Goal: Transaction & Acquisition: Purchase product/service

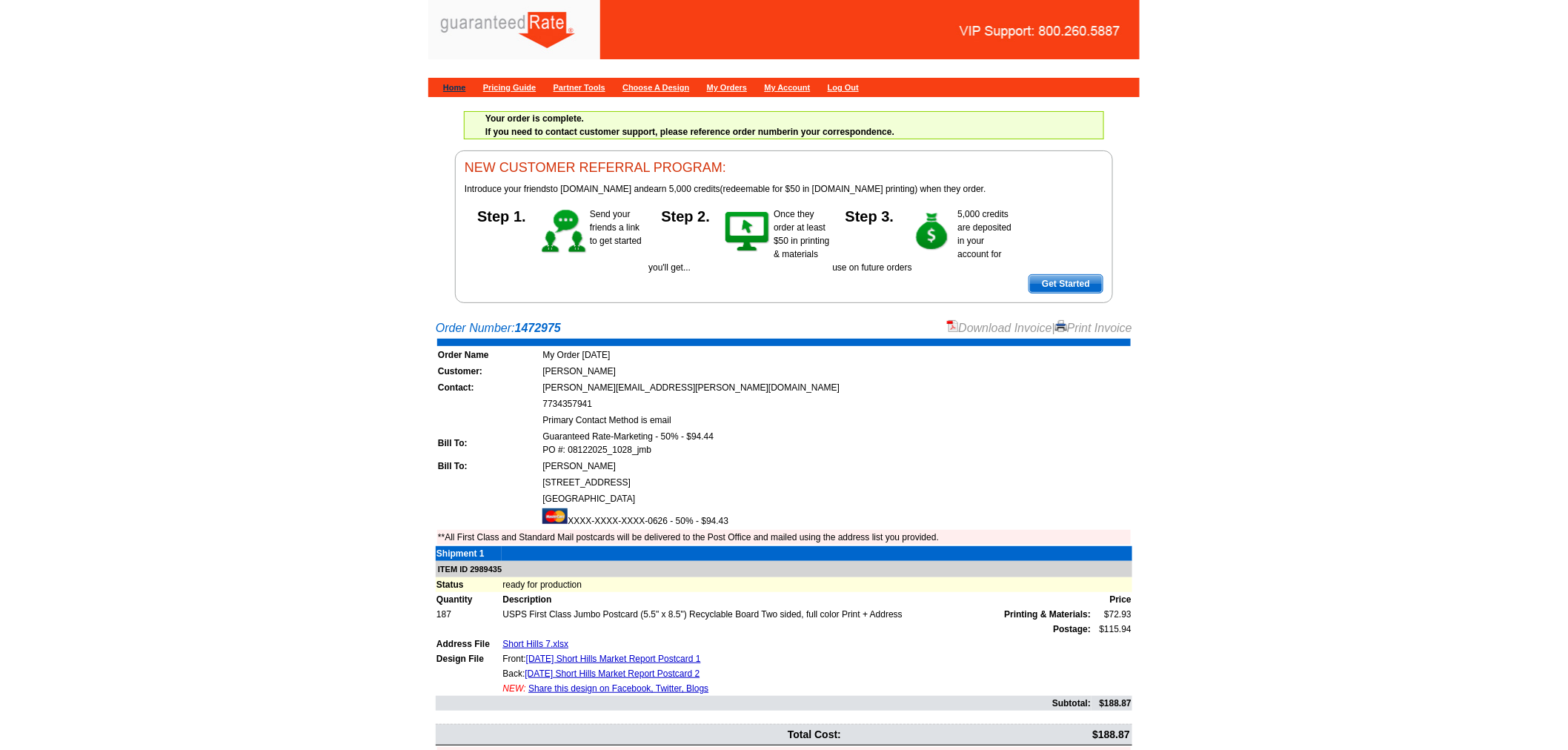
click at [449, 83] on link "Home" at bounding box center [455, 87] width 23 height 9
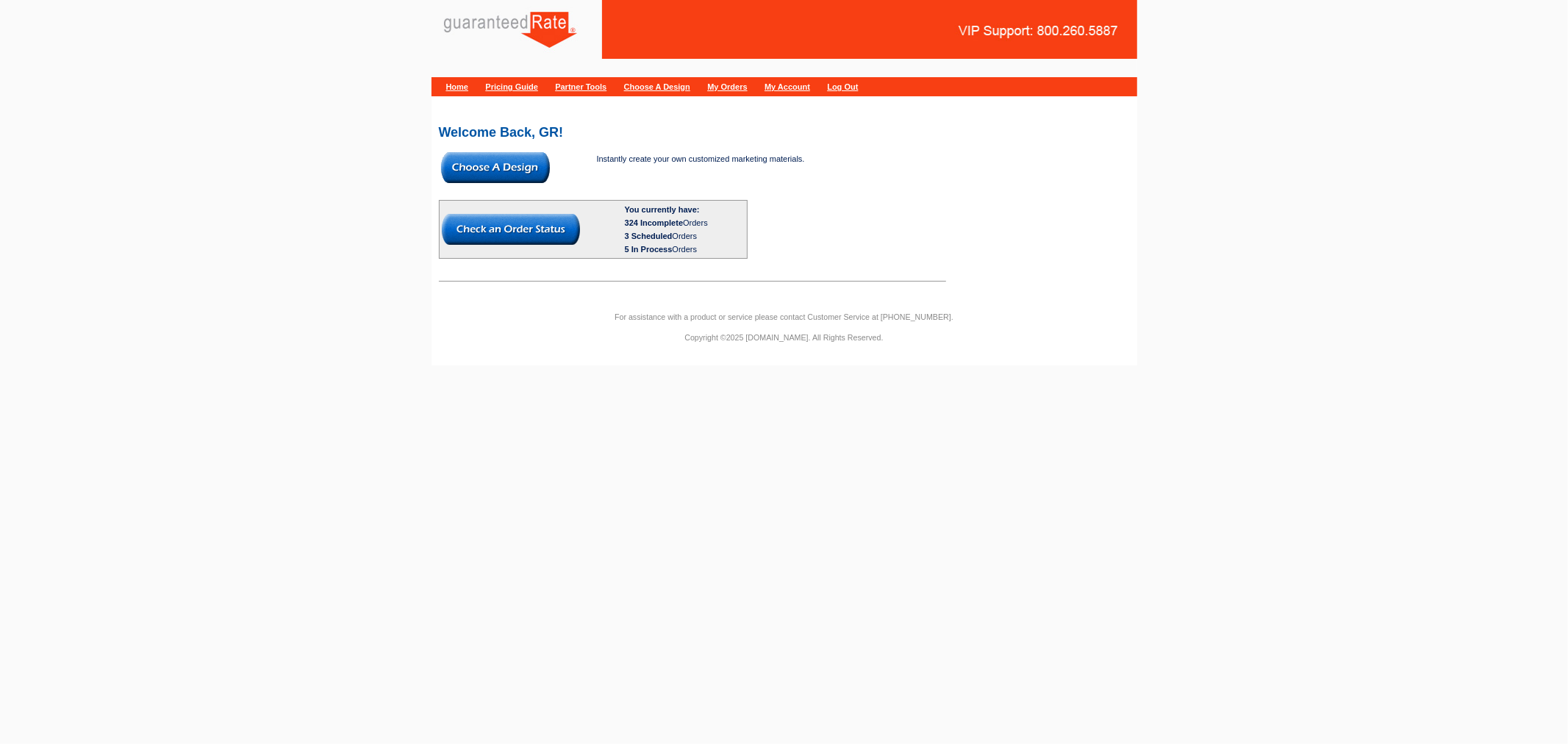
click at [474, 167] on img at bounding box center [495, 168] width 108 height 31
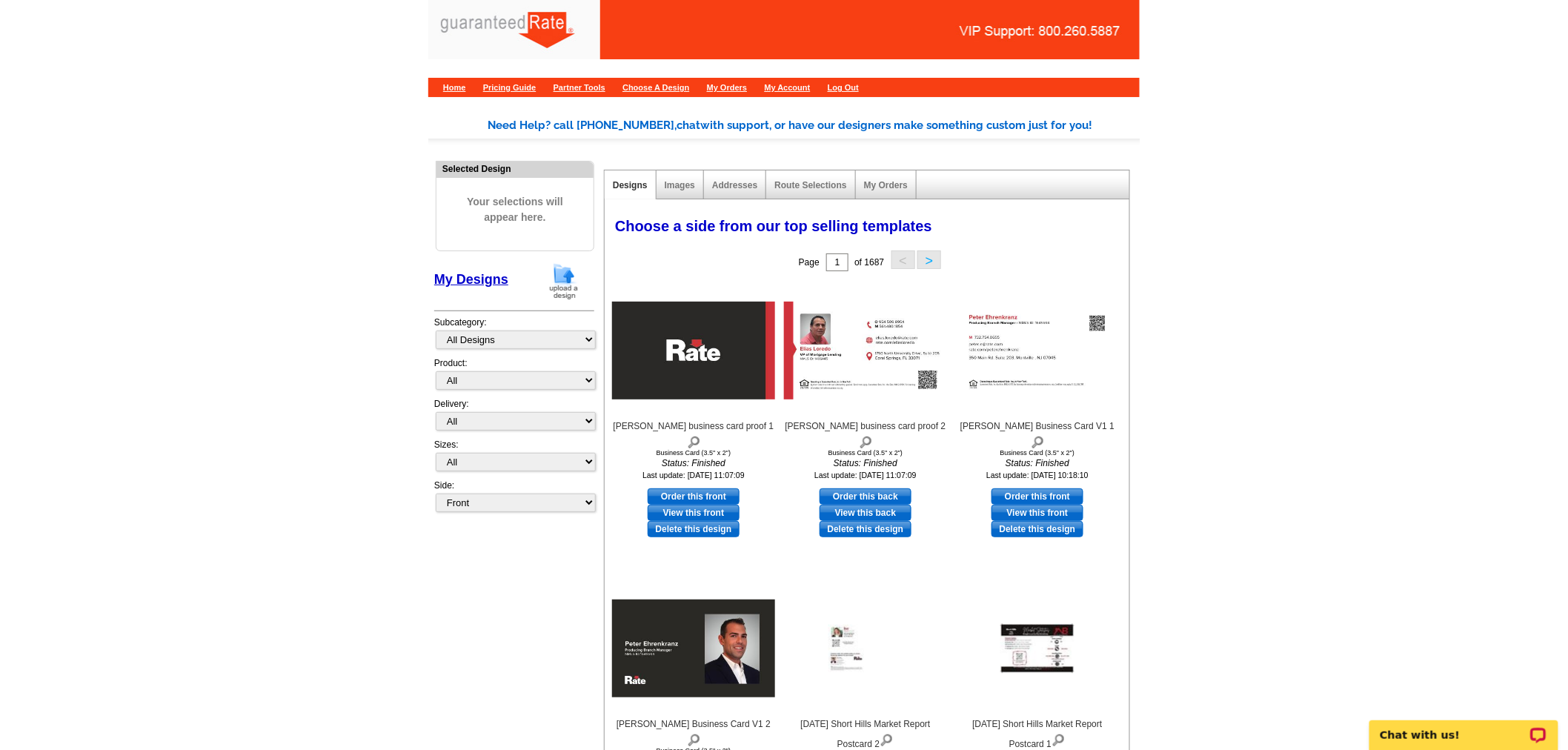
click at [558, 283] on img at bounding box center [563, 281] width 38 height 38
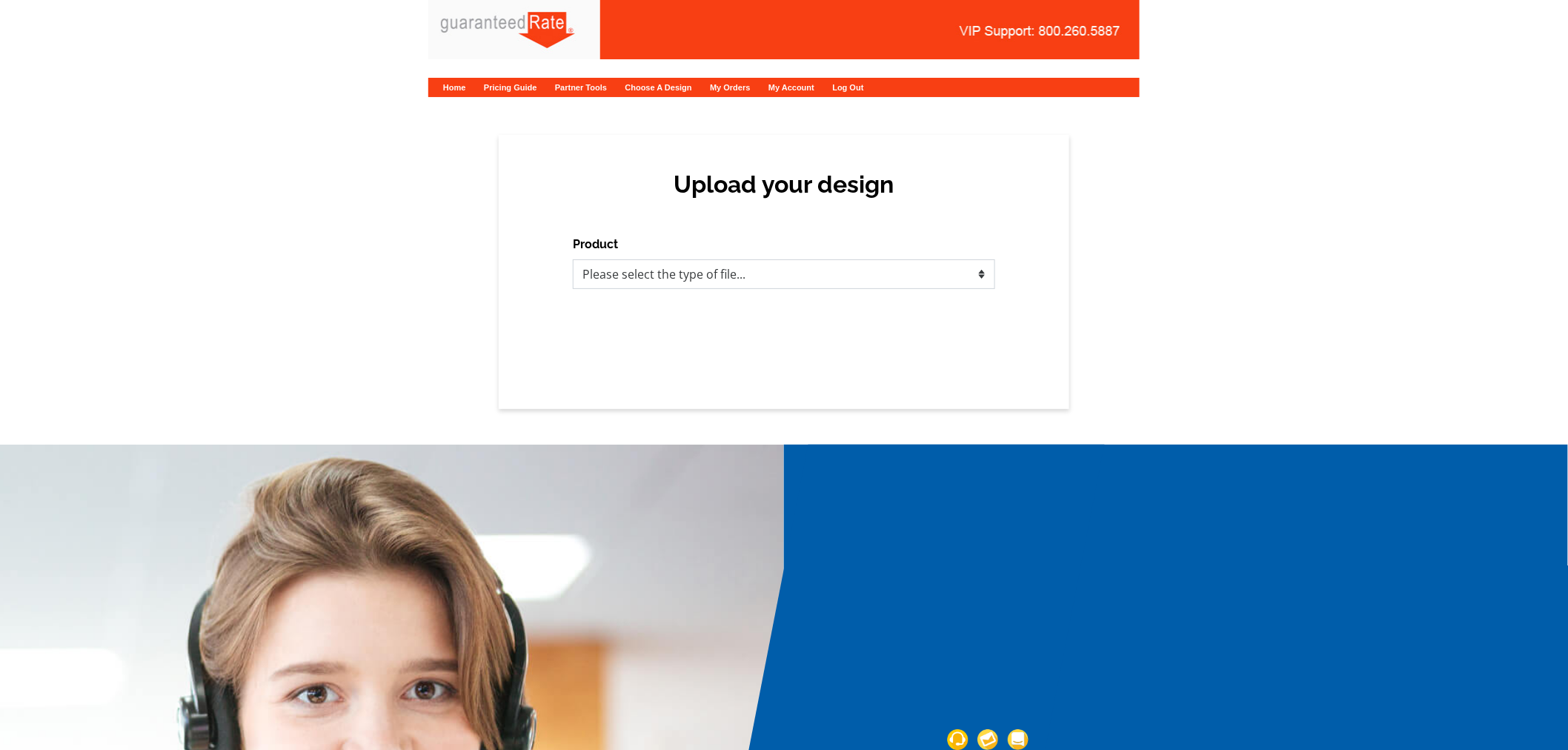
click at [799, 284] on select "Please select the type of file... Postcards Calendars Business Cards Letters an…" at bounding box center [784, 274] width 423 height 29
select select "1"
click at [573, 260] on select "Please select the type of file... Postcards Calendars Business Cards Letters an…" at bounding box center [784, 274] width 423 height 29
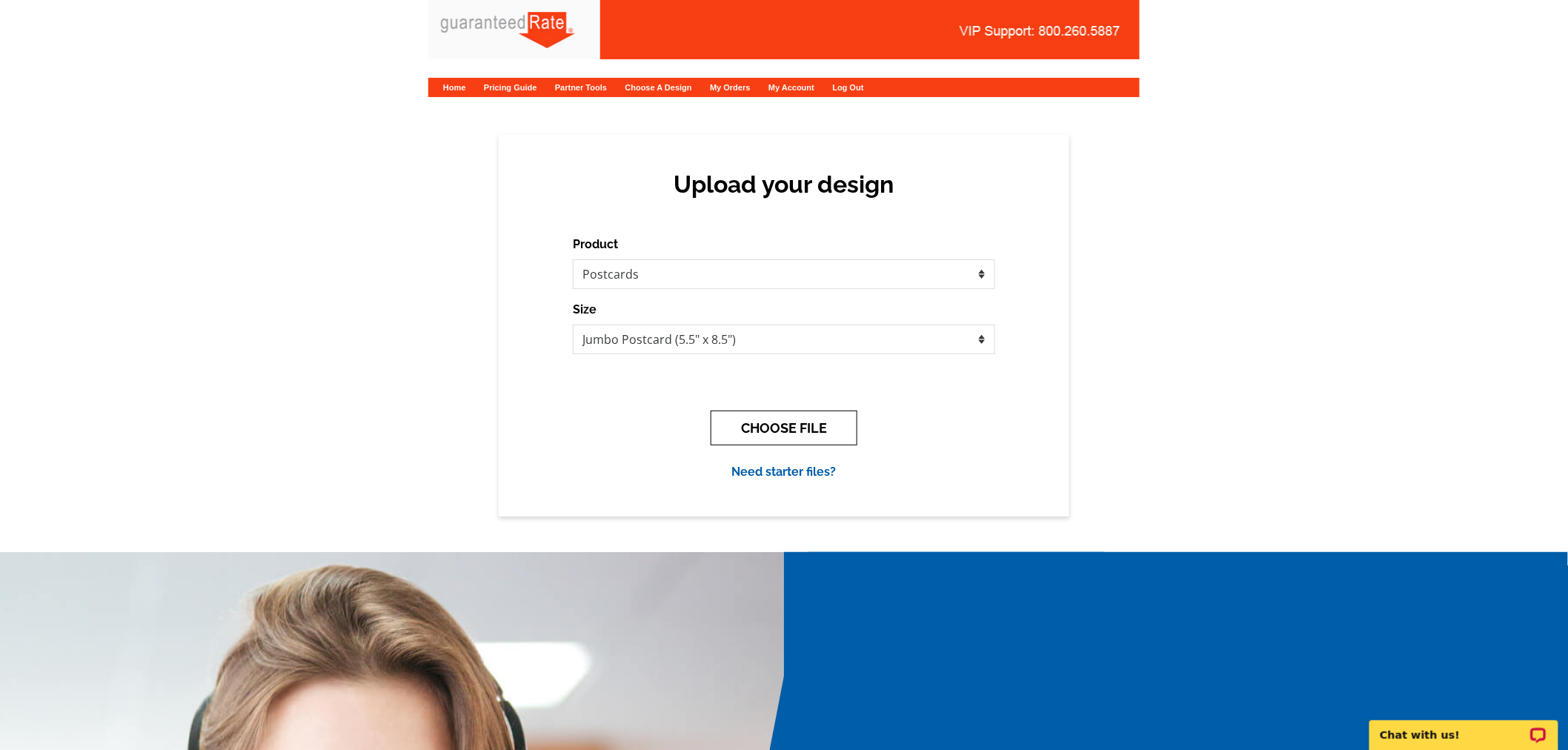
click at [782, 423] on button "CHOOSE FILE" at bounding box center [784, 429] width 146 height 35
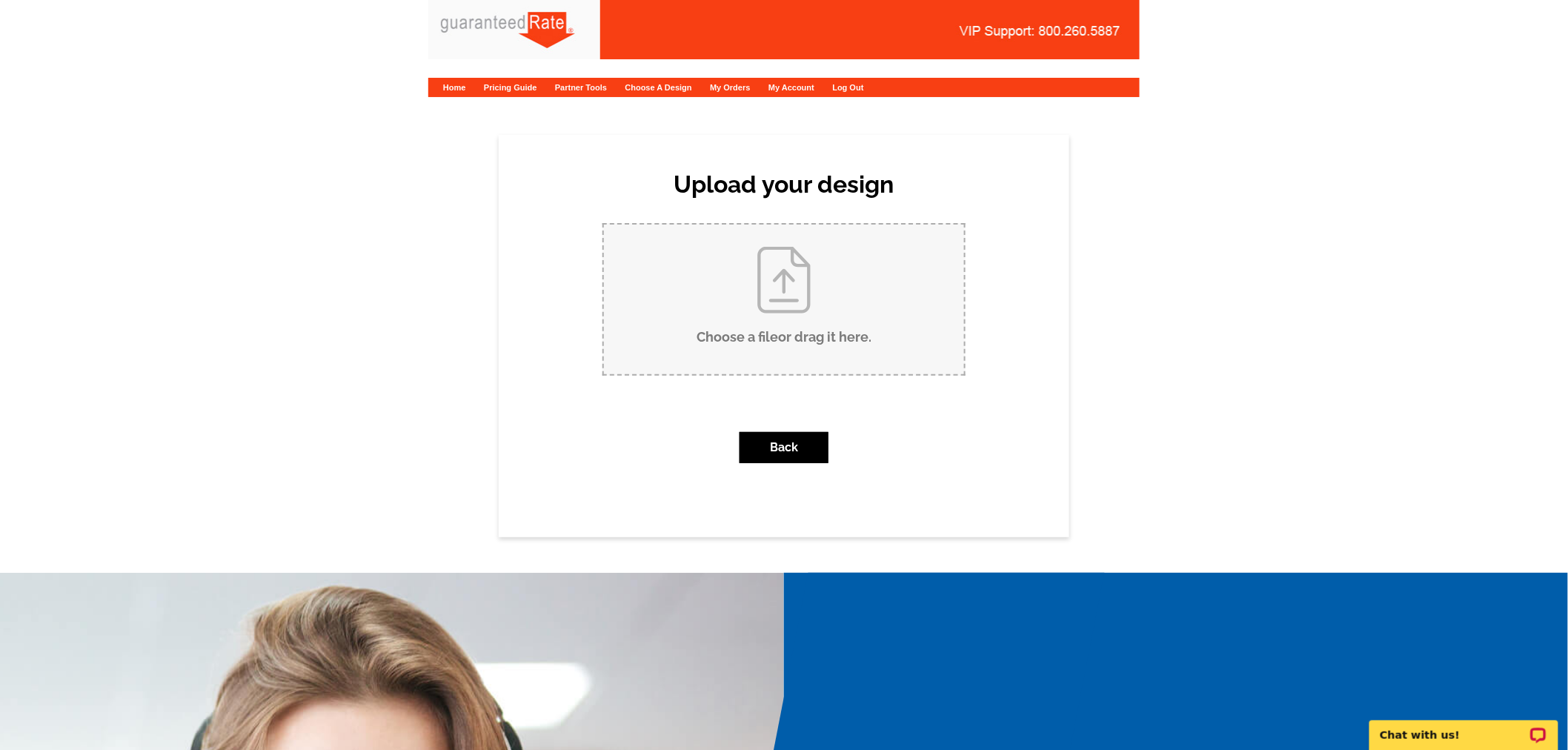
click at [808, 332] on input "Choose a file or drag it here ." at bounding box center [784, 299] width 360 height 149
type input "C:\fakepath\July 2025 Summit Market Report Postcard.pdf"
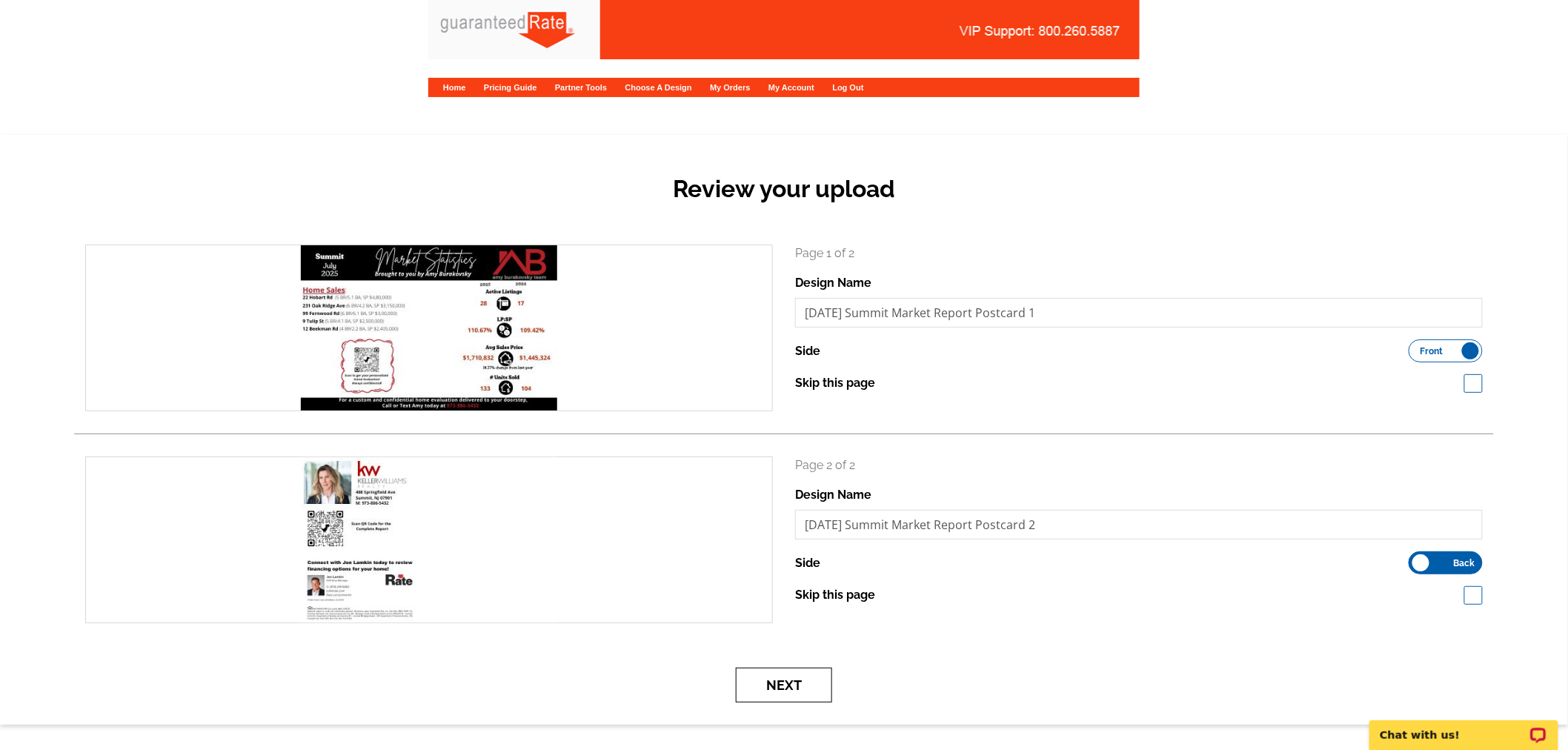
click at [777, 679] on button "Next" at bounding box center [784, 686] width 97 height 35
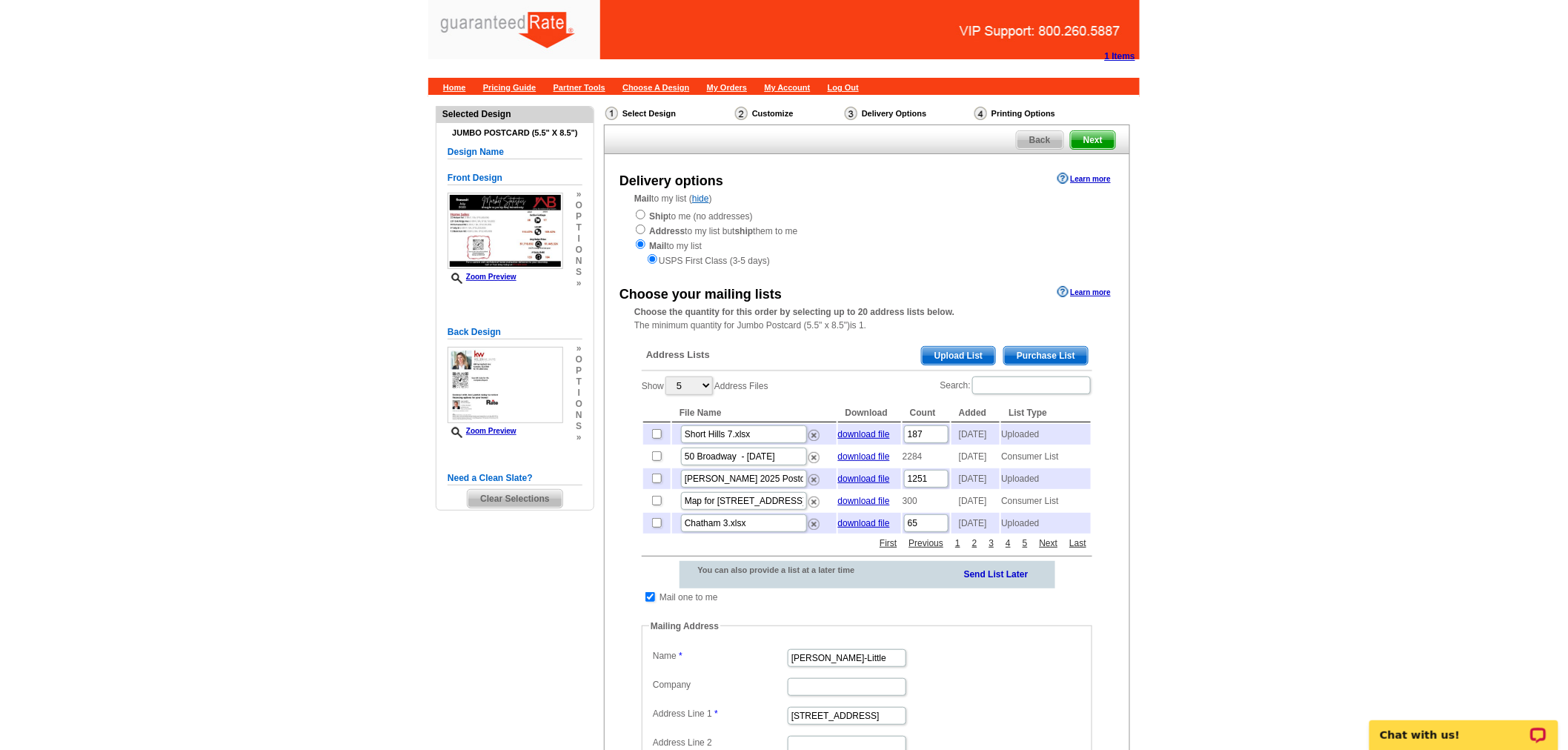
click at [958, 353] on span "Upload List" at bounding box center [958, 355] width 73 height 18
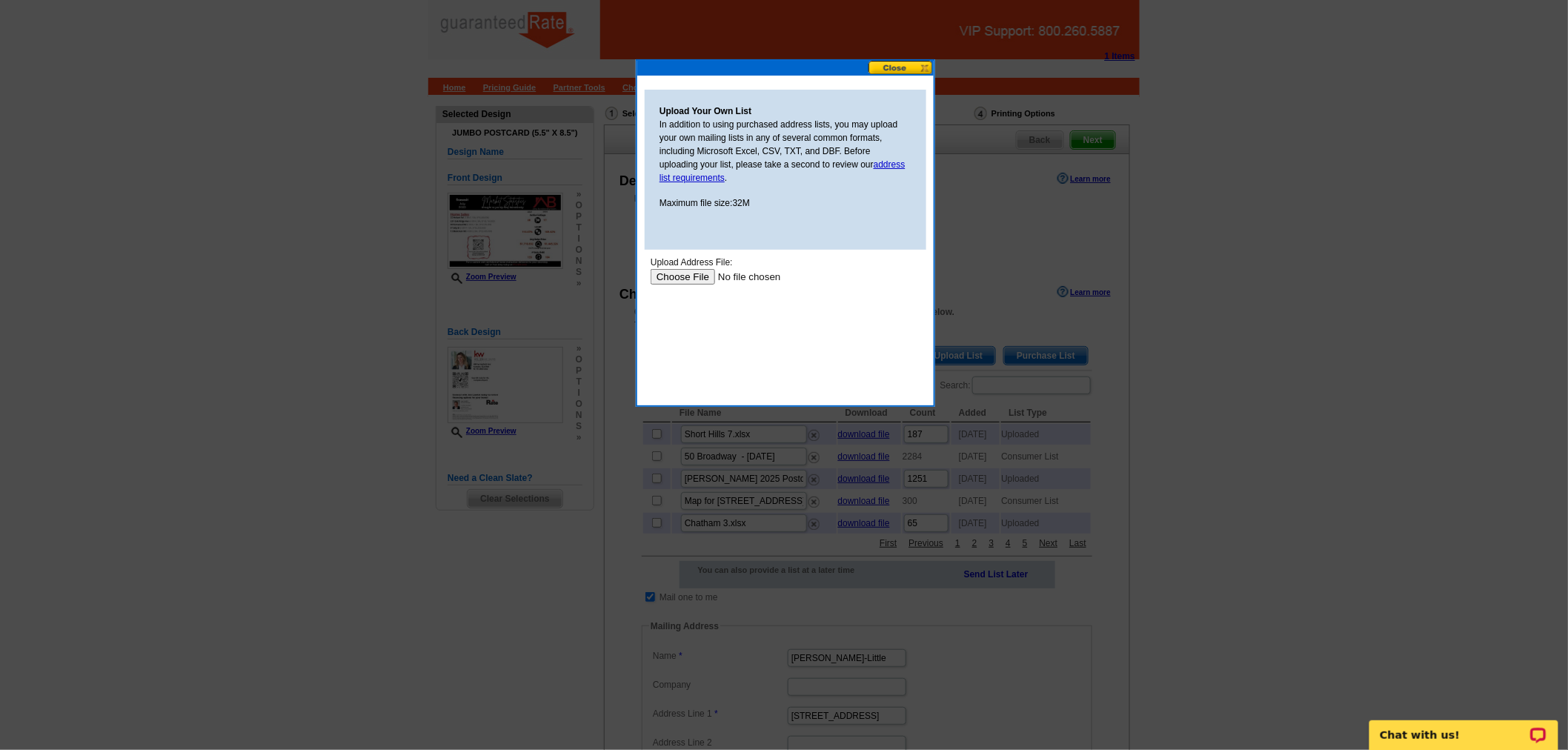
click at [676, 272] on input "file" at bounding box center [744, 276] width 187 height 16
type input "C:\fakepath\Summit (8).xlsx"
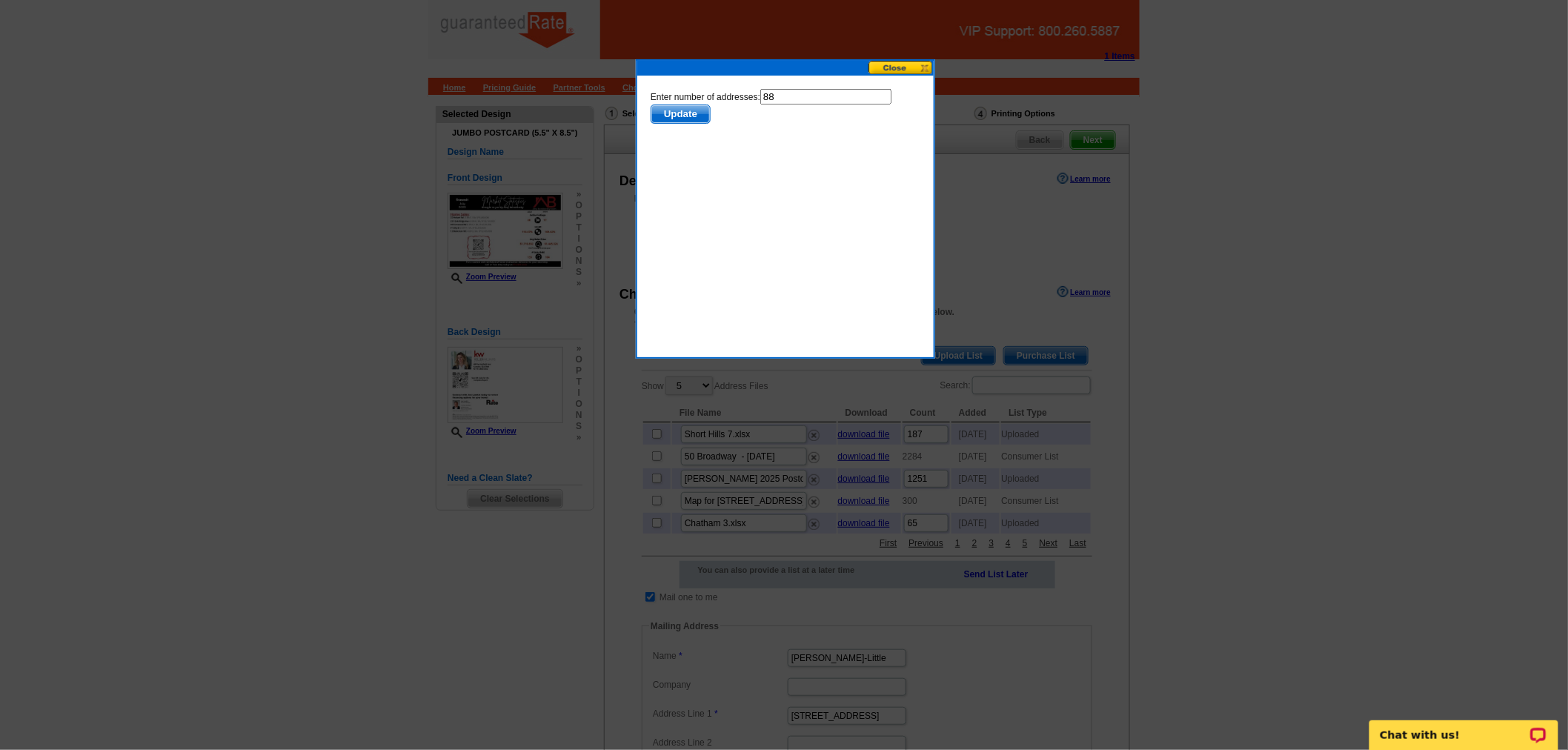
click at [685, 113] on span "Update" at bounding box center [681, 113] width 59 height 18
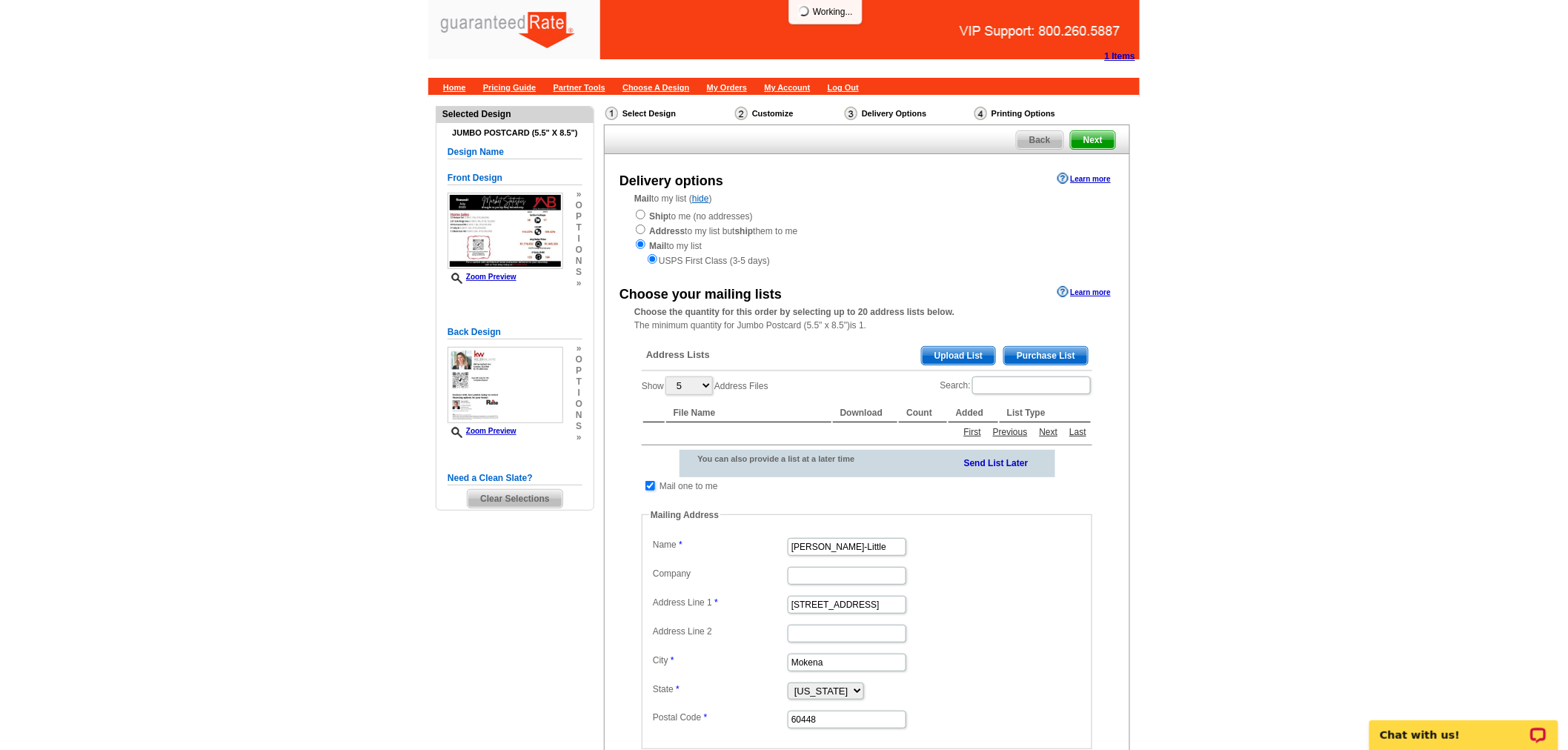
click at [646, 484] on input "checkbox" at bounding box center [650, 486] width 10 height 10
checkbox input "false"
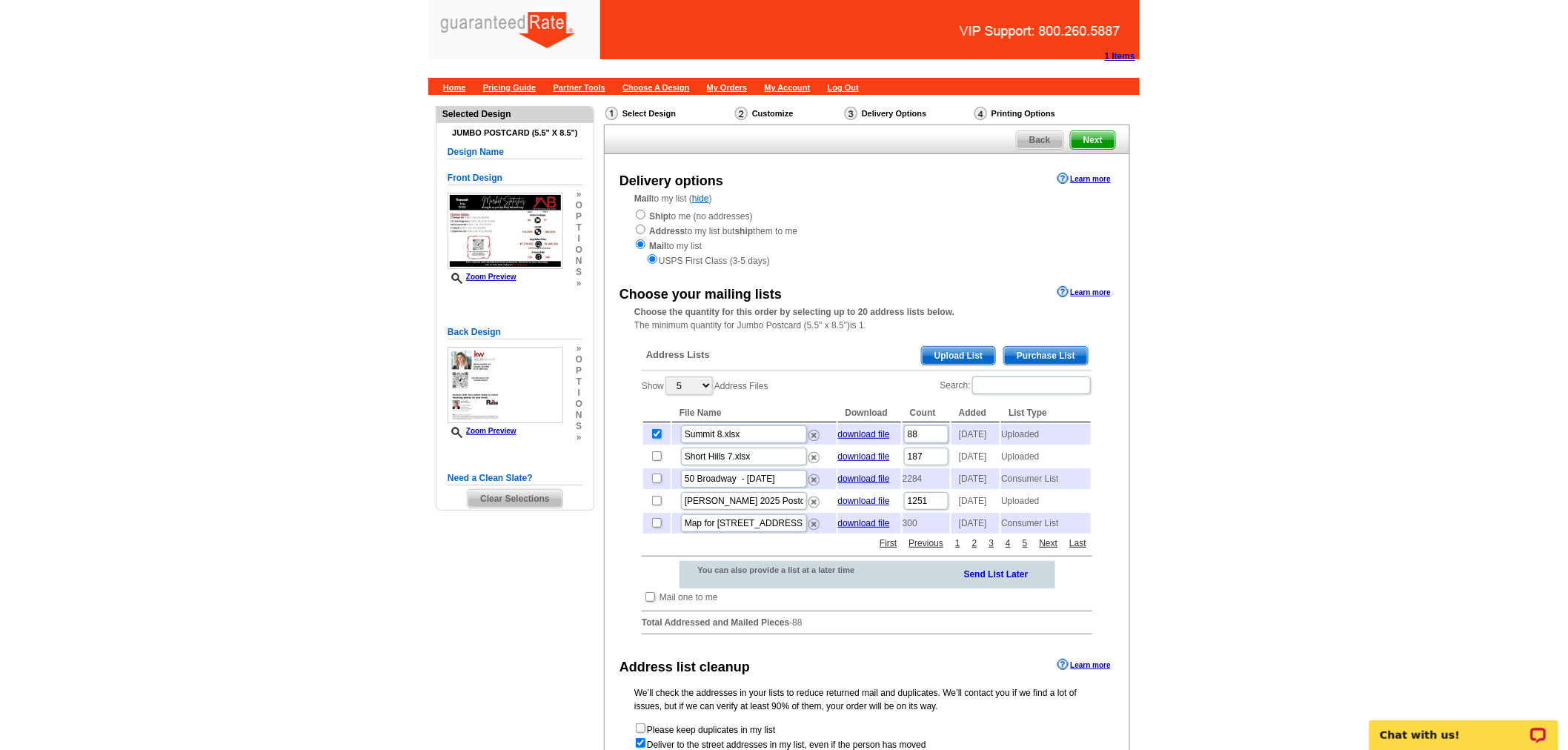
scroll to position [242, 0]
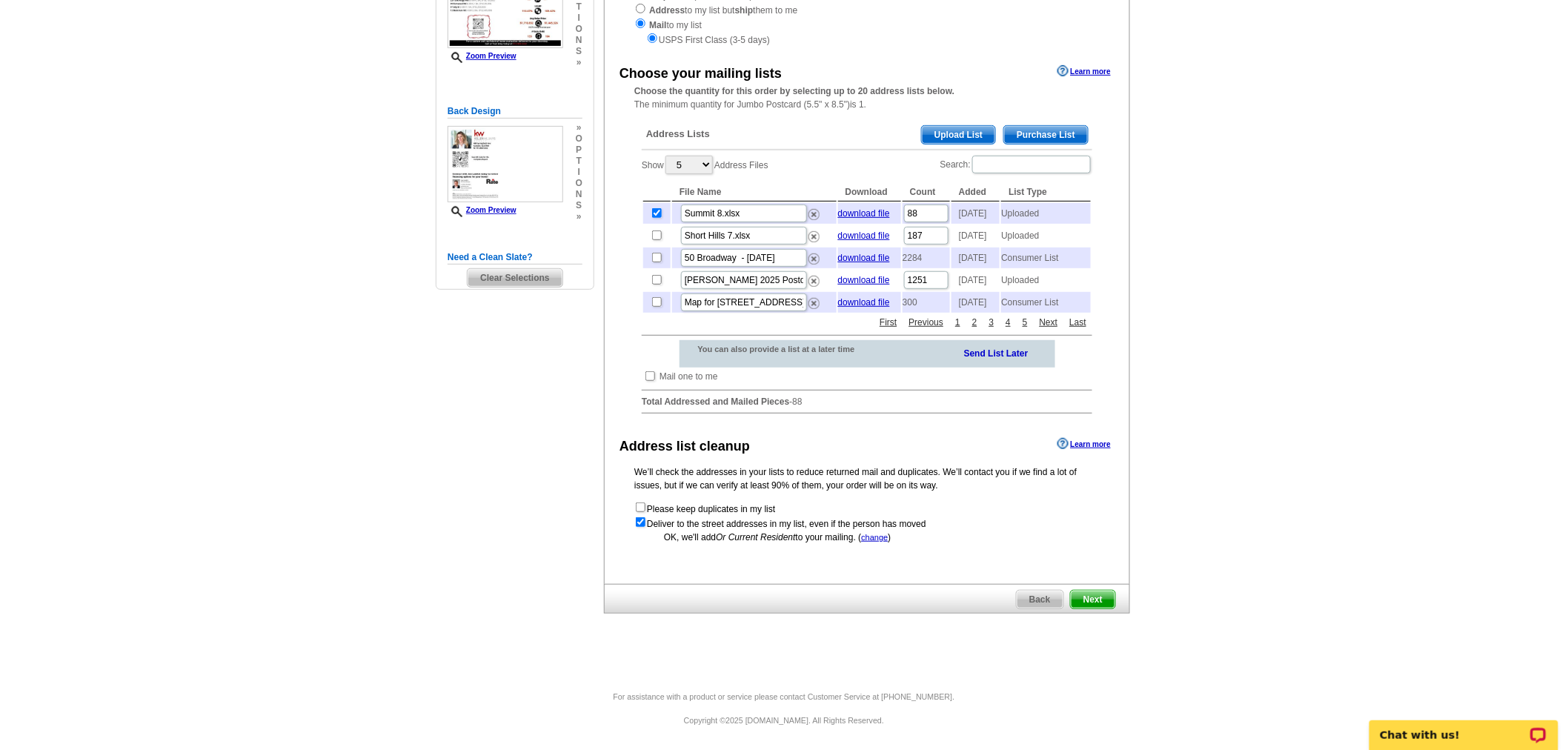
click at [1100, 592] on span "Next" at bounding box center [1093, 600] width 45 height 18
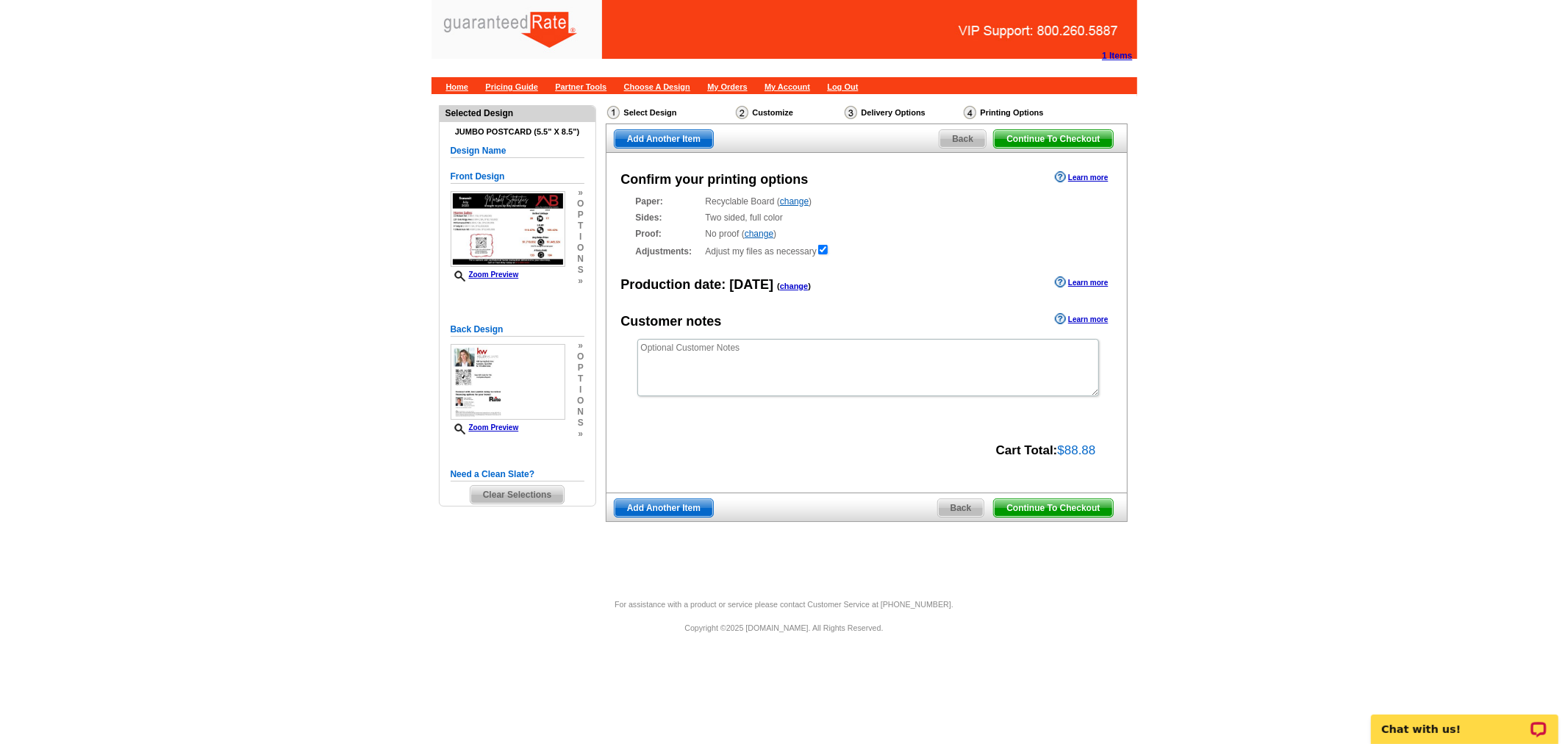
click at [1085, 506] on span "Continue To Checkout" at bounding box center [1053, 508] width 118 height 17
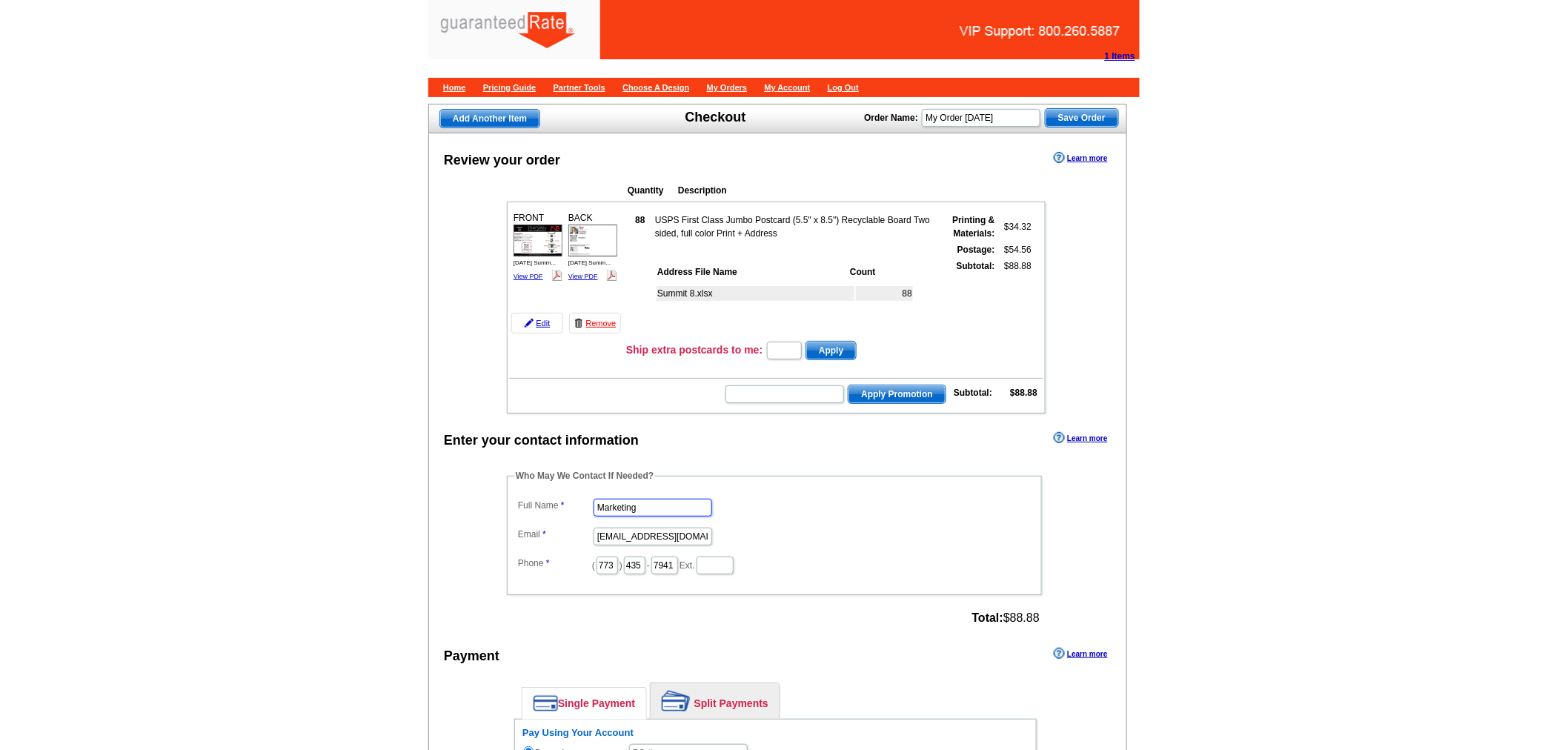
click at [653, 500] on input "Marketing" at bounding box center [652, 508] width 118 height 18
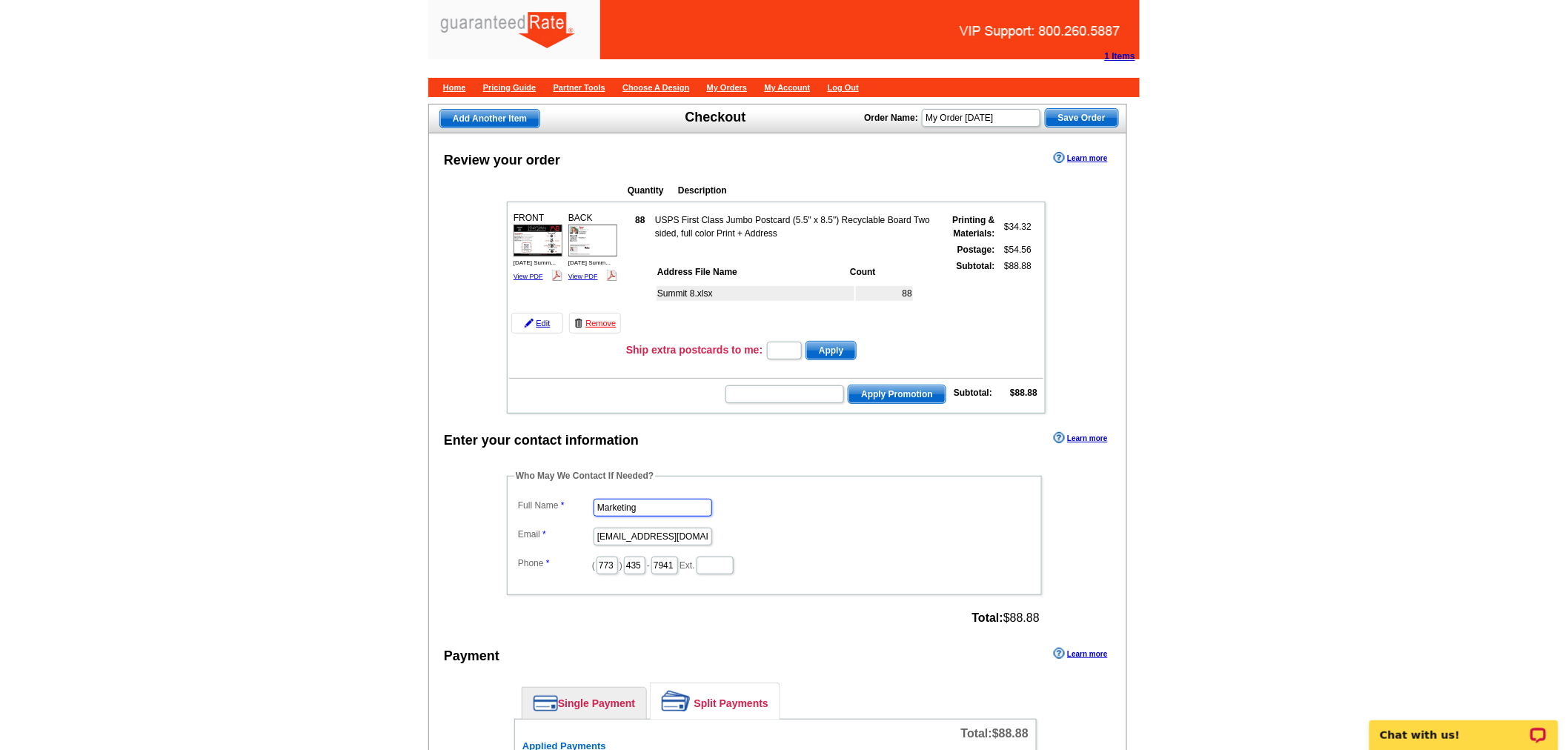
drag, startPoint x: 656, startPoint y: 495, endPoint x: 419, endPoint y: 491, distance: 237.0
type input "[PERSON_NAME]"
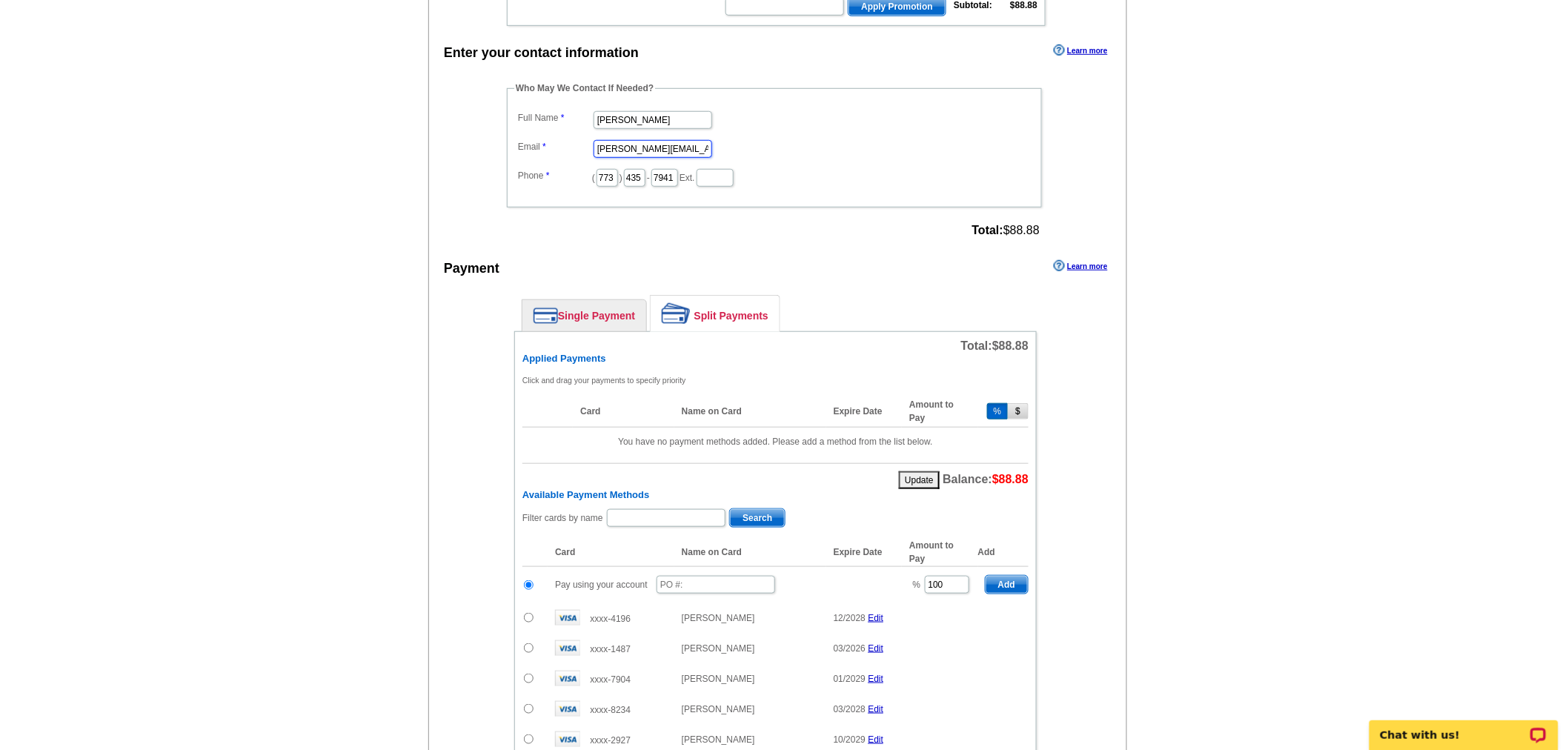
scroll to position [411, 0]
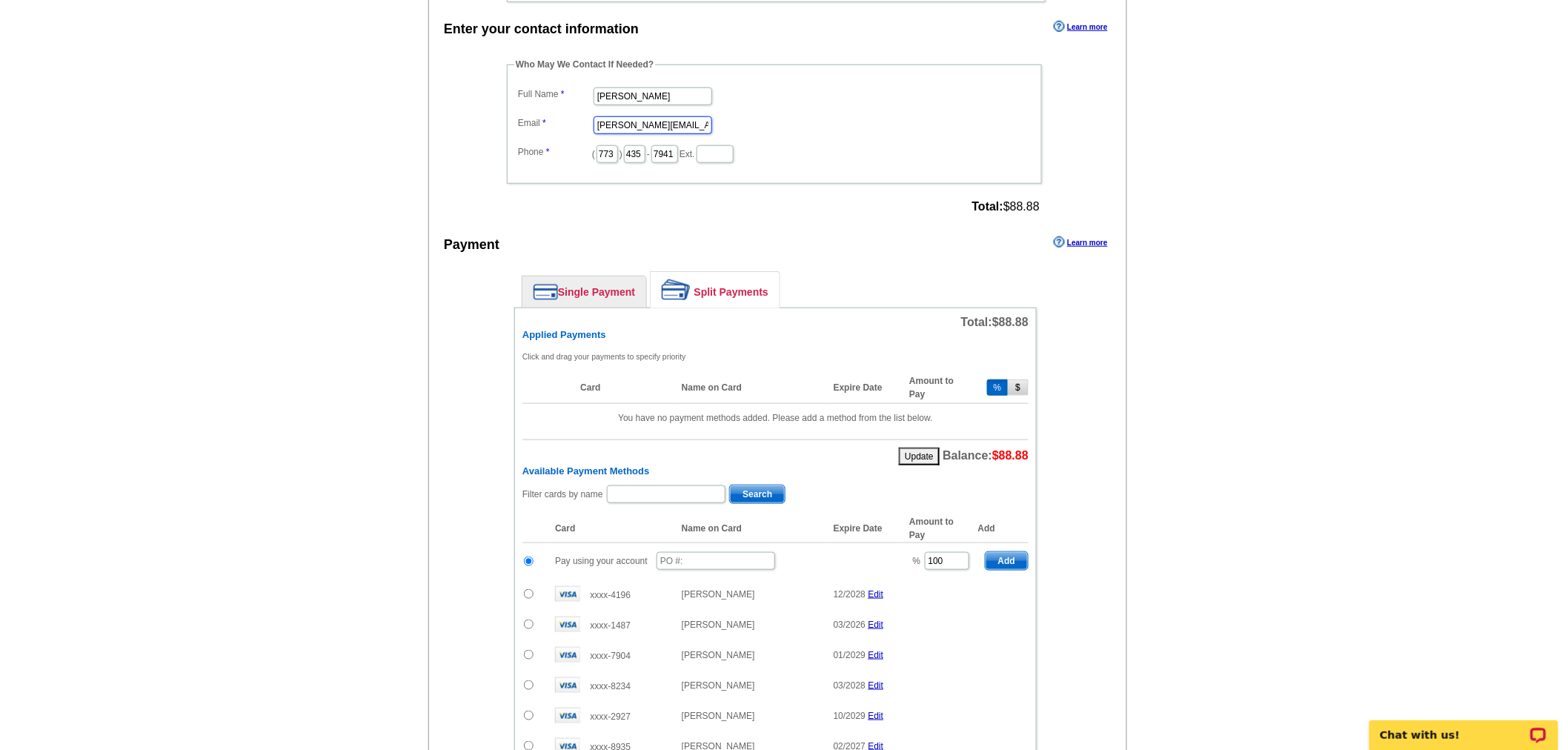
type input "[PERSON_NAME][EMAIL_ADDRESS][PERSON_NAME][DOMAIN_NAME]"
click at [713, 557] on input "text" at bounding box center [716, 562] width 118 height 18
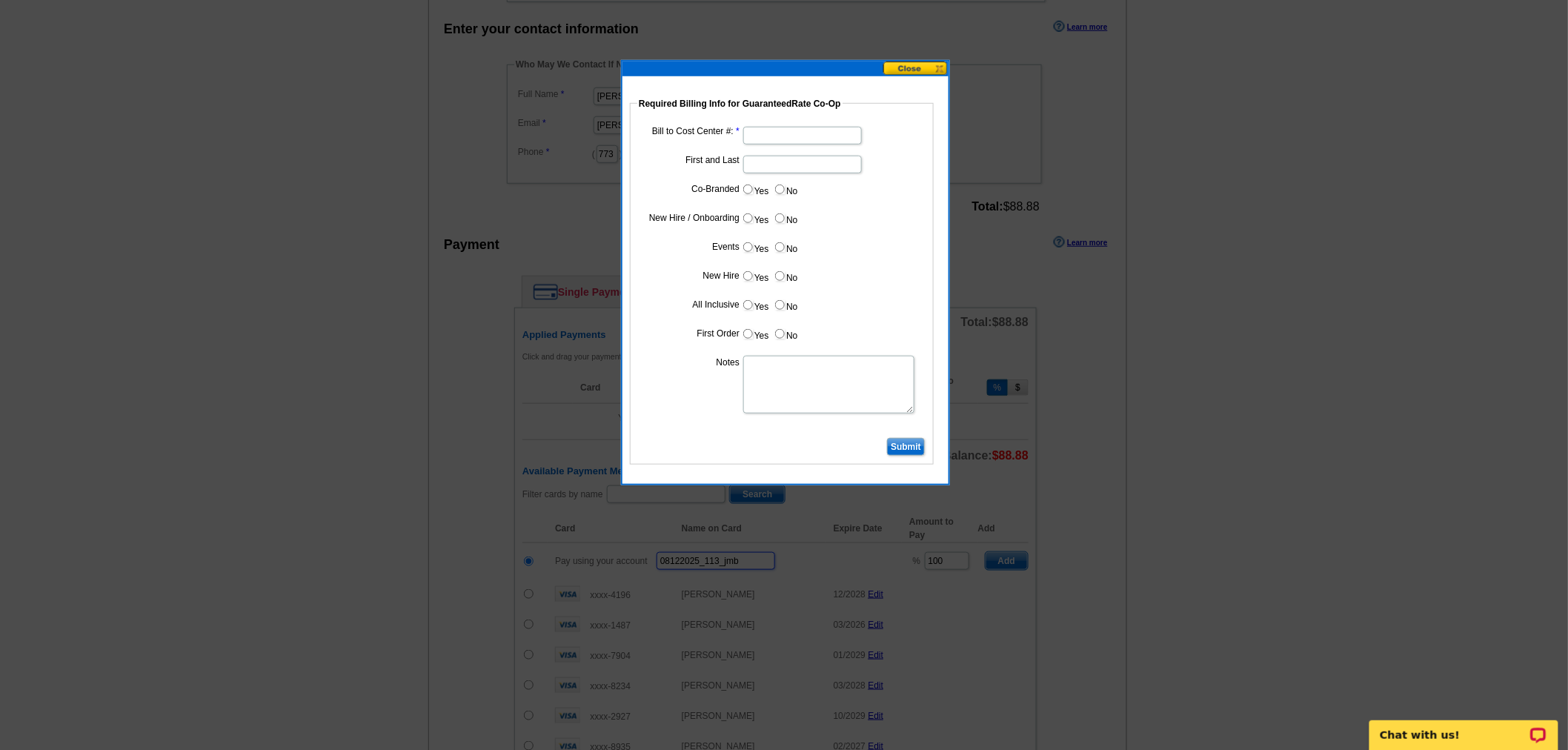
type input "08122025_113_jmb"
click at [793, 138] on input "Bill to Cost Center #:" at bounding box center [802, 136] width 118 height 18
type input "1857"
click at [786, 161] on input "First and Last" at bounding box center [802, 164] width 118 height 18
type input "[PERSON_NAME]"
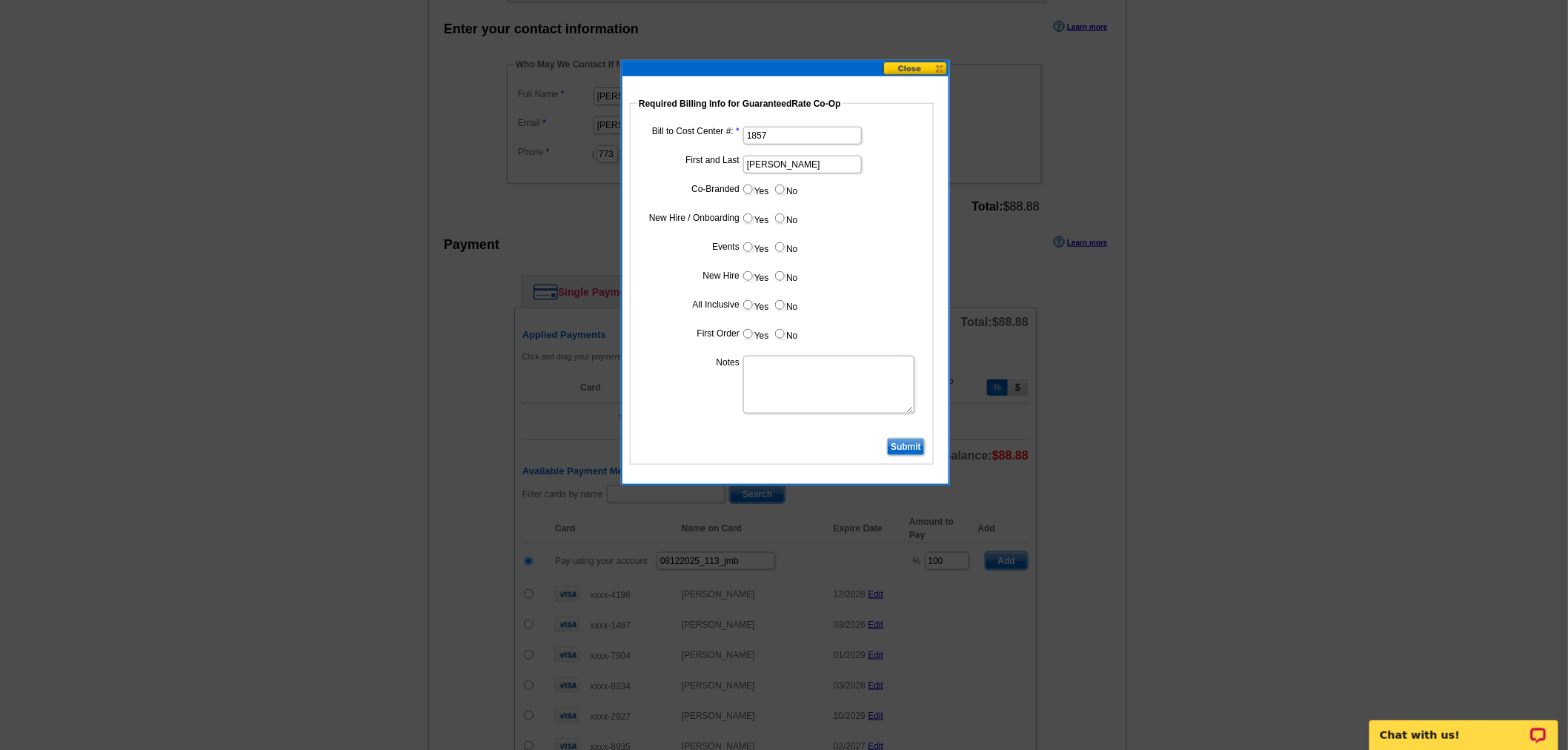
click at [743, 186] on input "Yes" at bounding box center [748, 189] width 10 height 10
radio input "true"
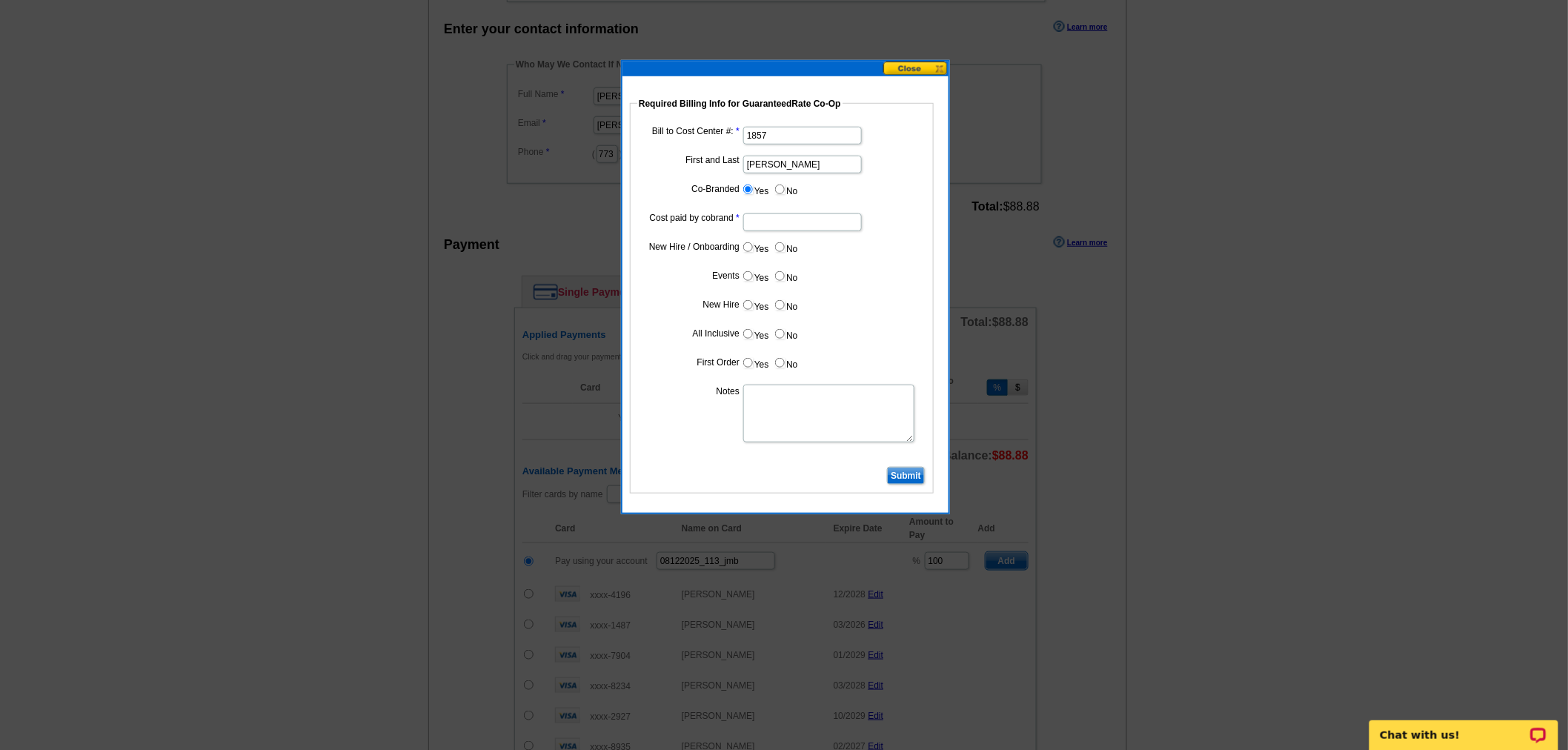
click at [779, 220] on input "Cost paid by cobrand" at bounding box center [802, 223] width 118 height 18
type input "50%"
click at [777, 248] on input "No" at bounding box center [780, 247] width 10 height 10
radio input "true"
click at [772, 272] on dd "Yes No" at bounding box center [782, 279] width 289 height 23
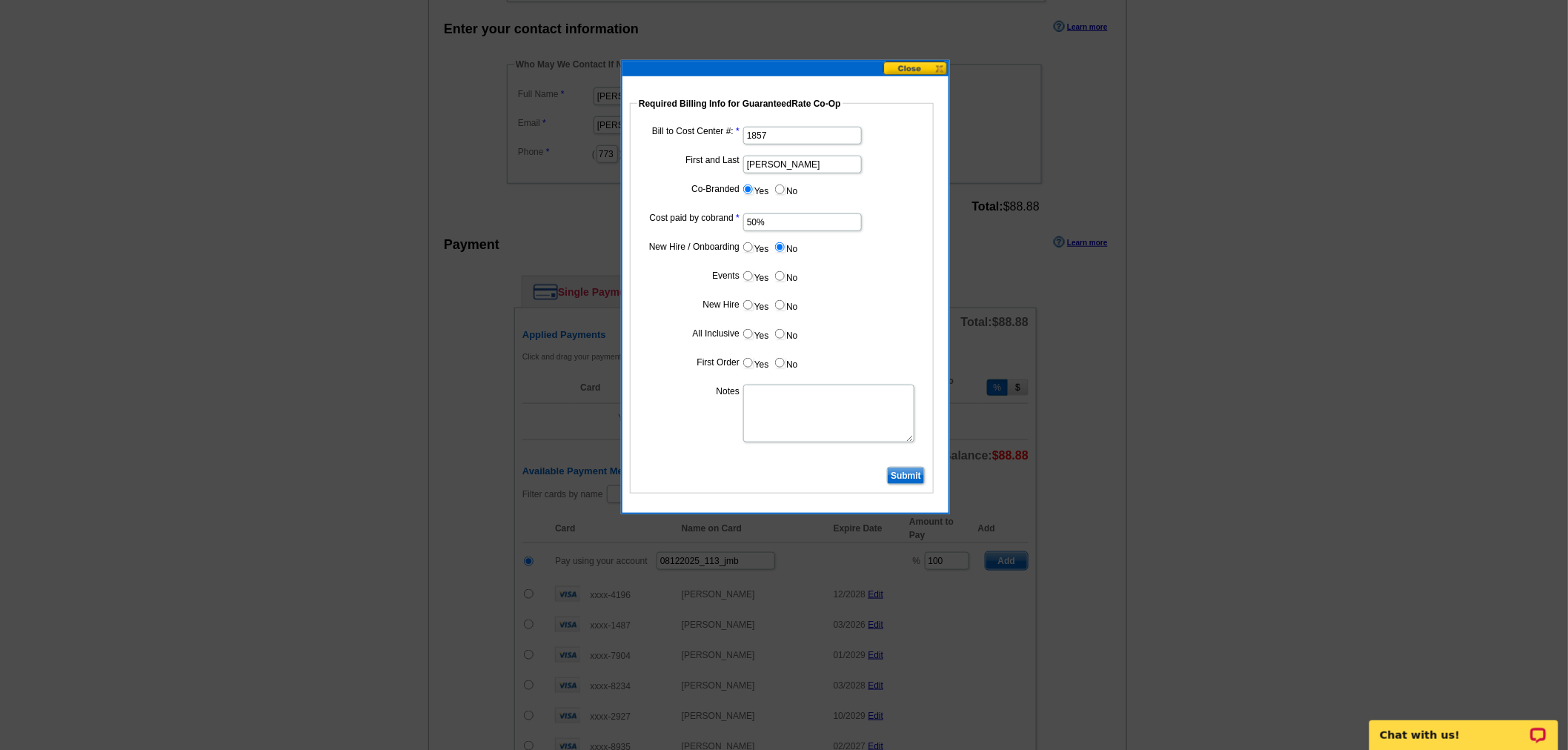
drag, startPoint x: 781, startPoint y: 274, endPoint x: 789, endPoint y: 283, distance: 12.0
click at [782, 272] on input "No" at bounding box center [780, 276] width 10 height 10
radio input "true"
click at [789, 300] on label "No" at bounding box center [786, 305] width 23 height 17
click at [785, 300] on input "No" at bounding box center [780, 305] width 10 height 10
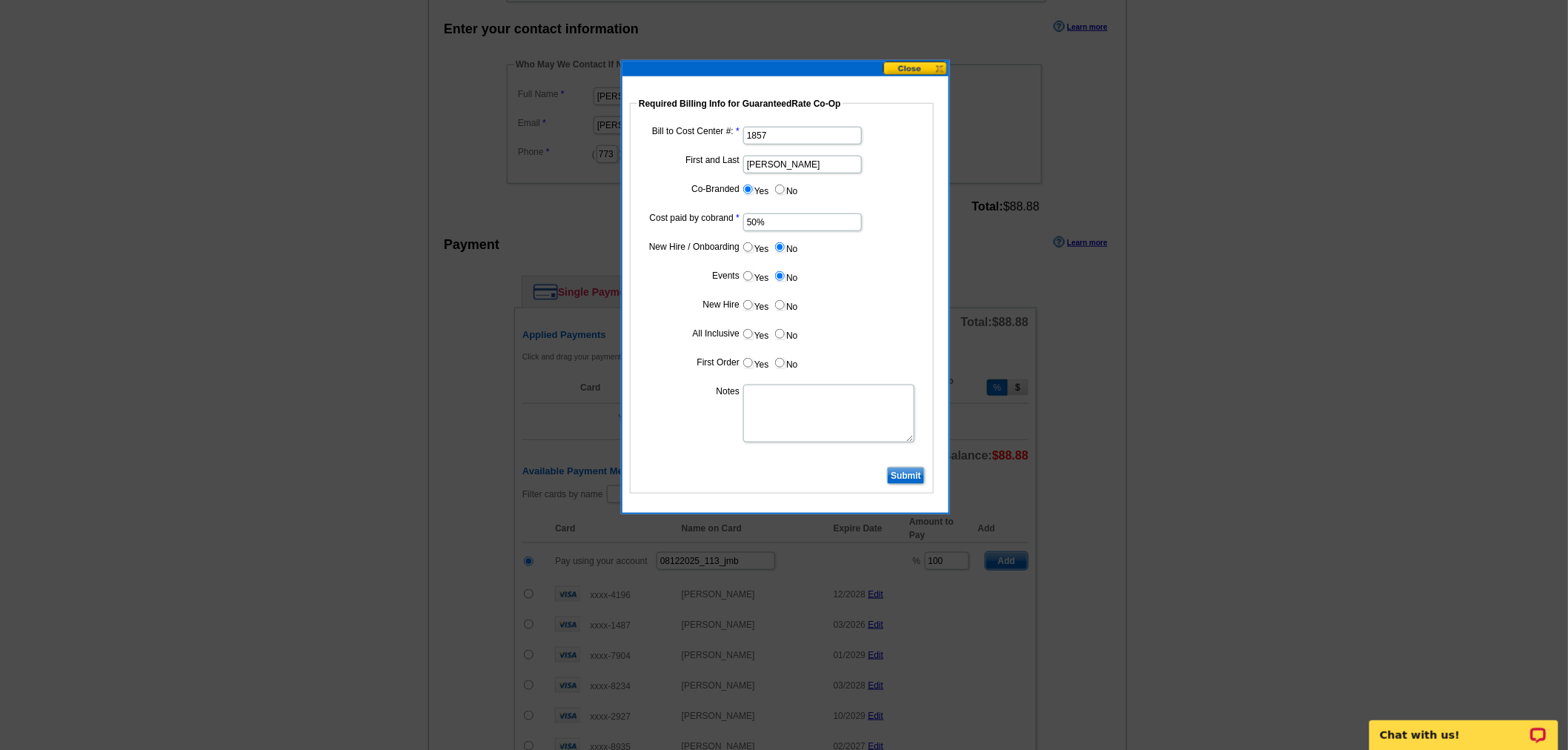
radio input "true"
click at [776, 331] on input "No" at bounding box center [780, 334] width 10 height 10
radio input "true"
click at [784, 361] on label "No" at bounding box center [786, 362] width 23 height 17
click at [784, 361] on input "No" at bounding box center [780, 363] width 10 height 10
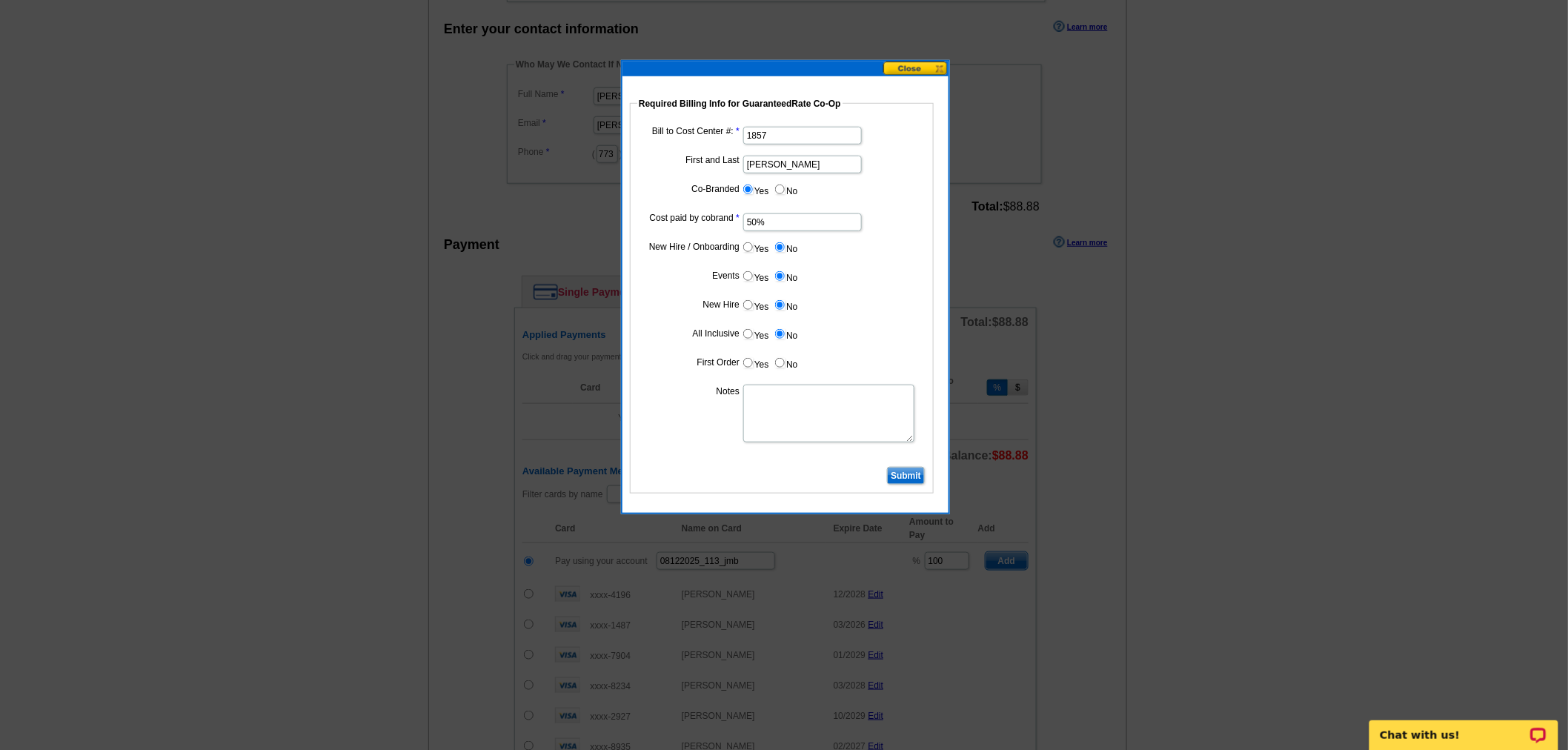
radio input "true"
click at [906, 479] on input "Submit" at bounding box center [906, 476] width 38 height 18
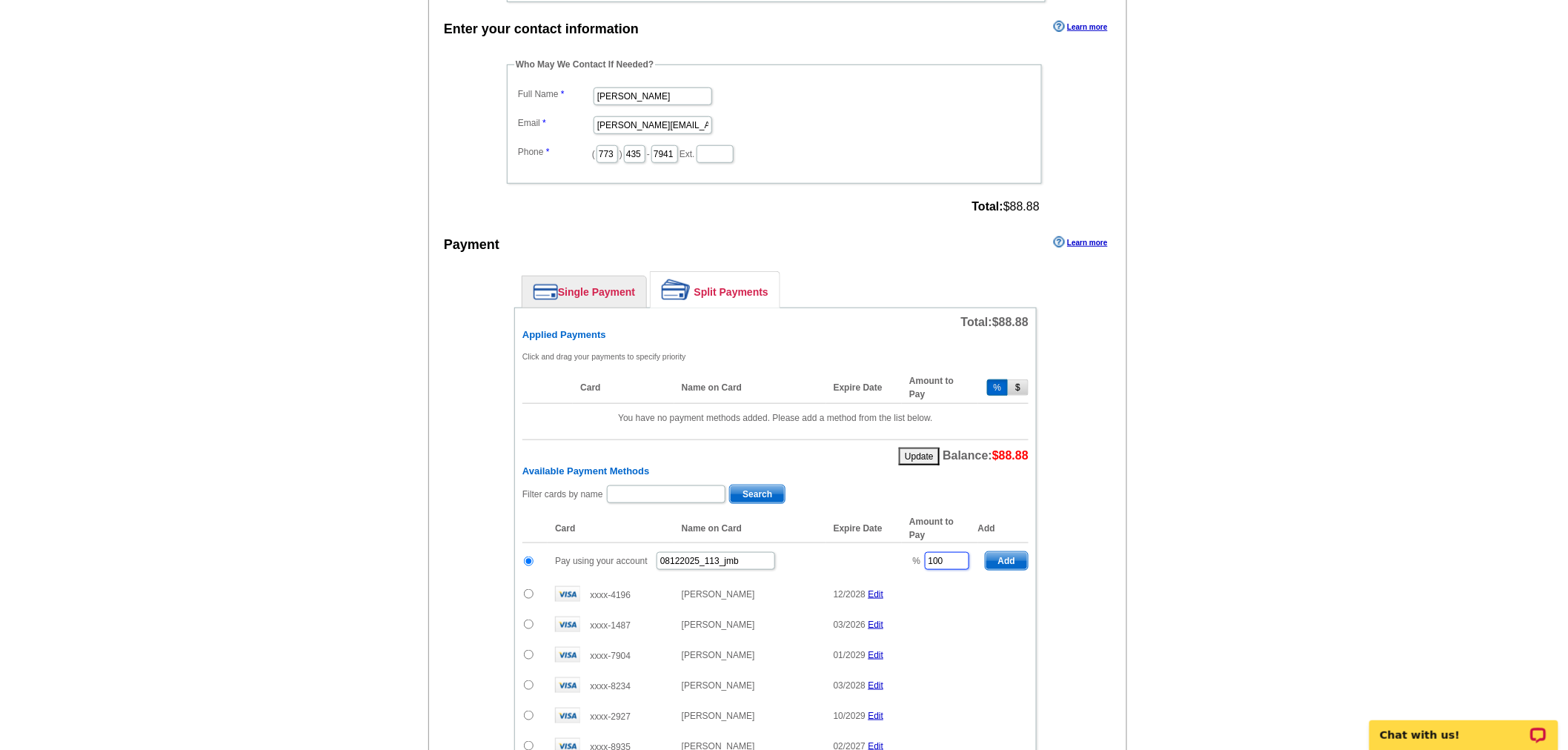
drag, startPoint x: 965, startPoint y: 550, endPoint x: 852, endPoint y: 555, distance: 113.1
click at [854, 555] on tr "Pay using your account 08122025_113_jmb % 100 Add" at bounding box center [775, 561] width 506 height 36
click at [1017, 554] on span "Add" at bounding box center [1007, 562] width 42 height 18
type input "100"
radio input "false"
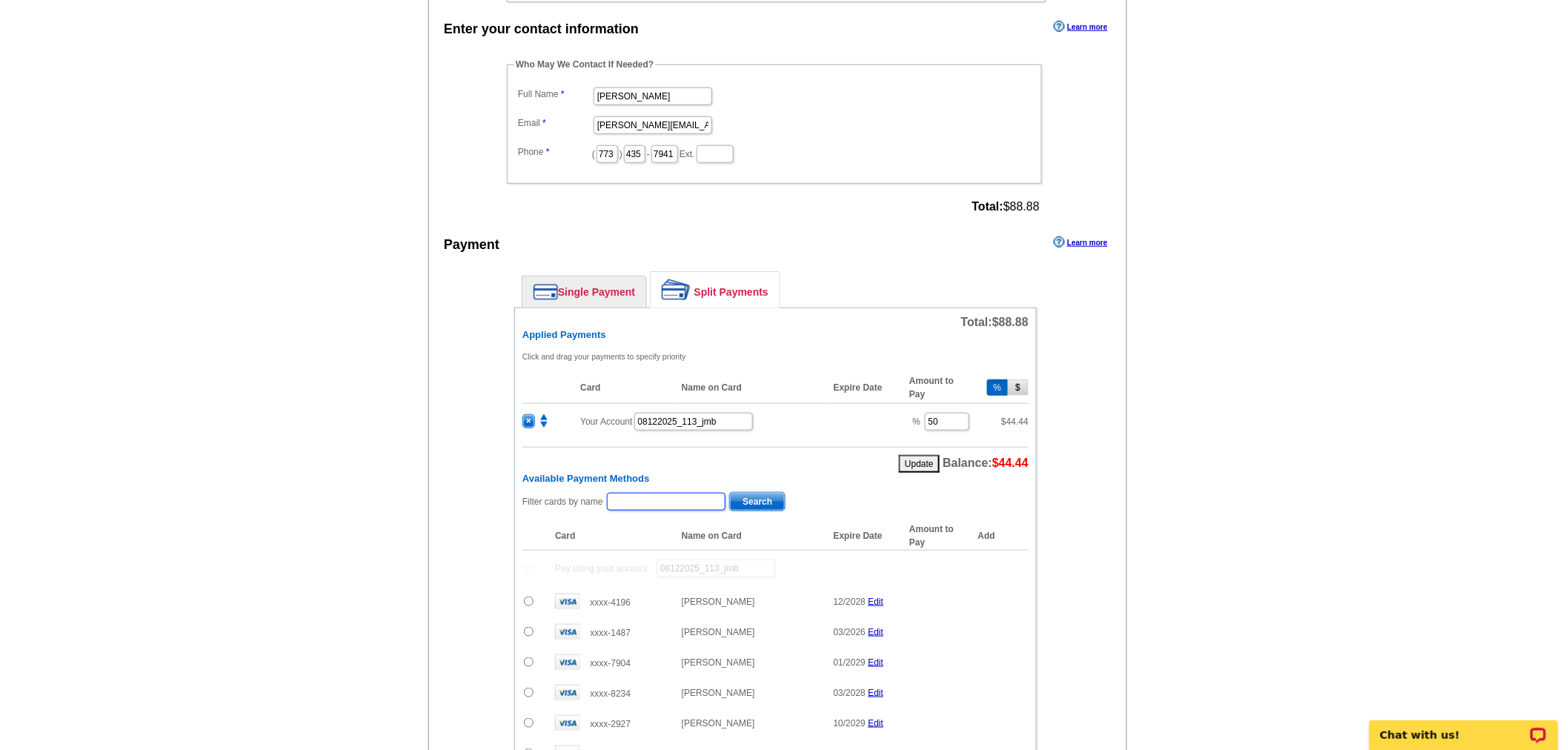
click at [660, 493] on input "text" at bounding box center [666, 502] width 118 height 18
type input "[PERSON_NAME]"
click at [760, 494] on span "Search" at bounding box center [758, 502] width 55 height 18
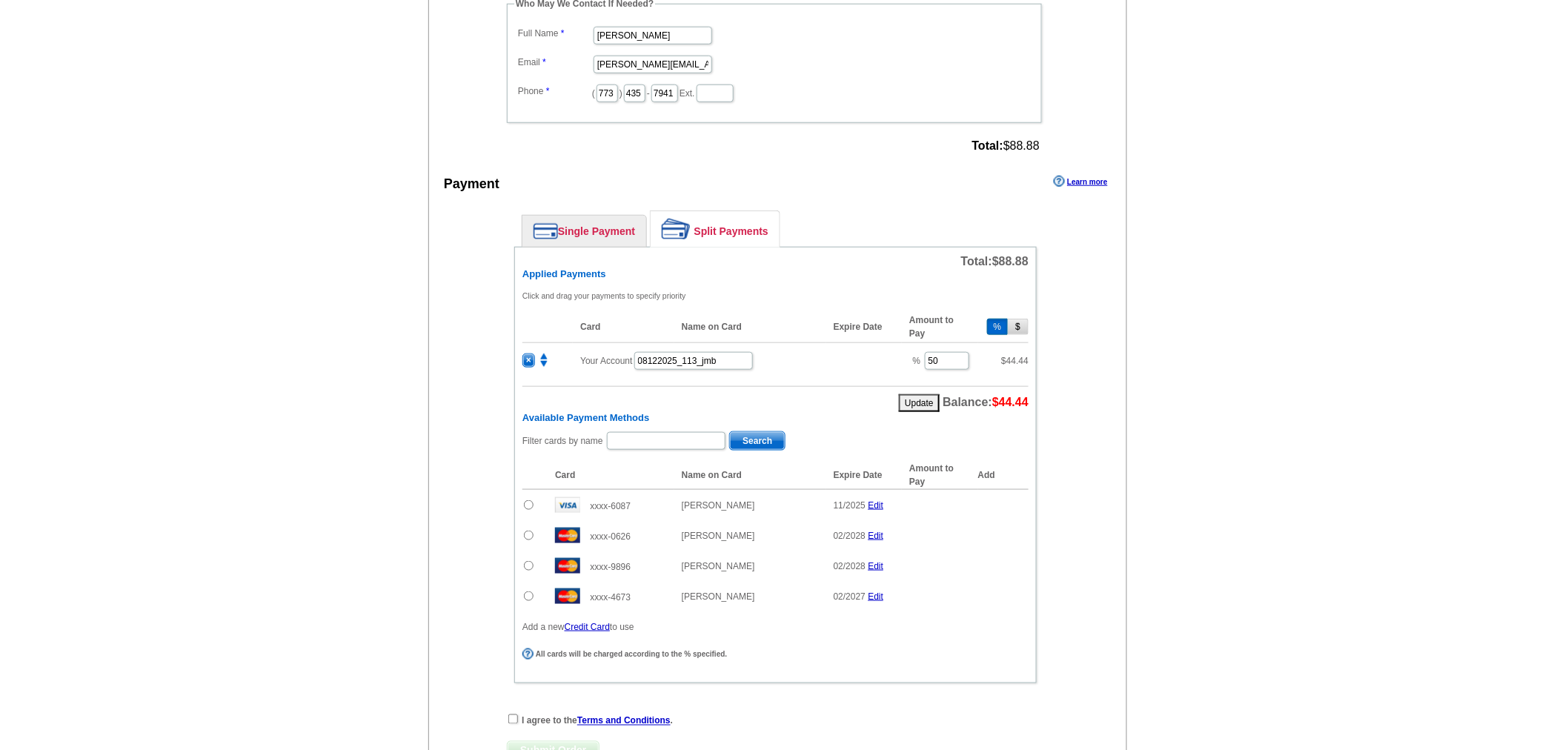
scroll to position [631, 0]
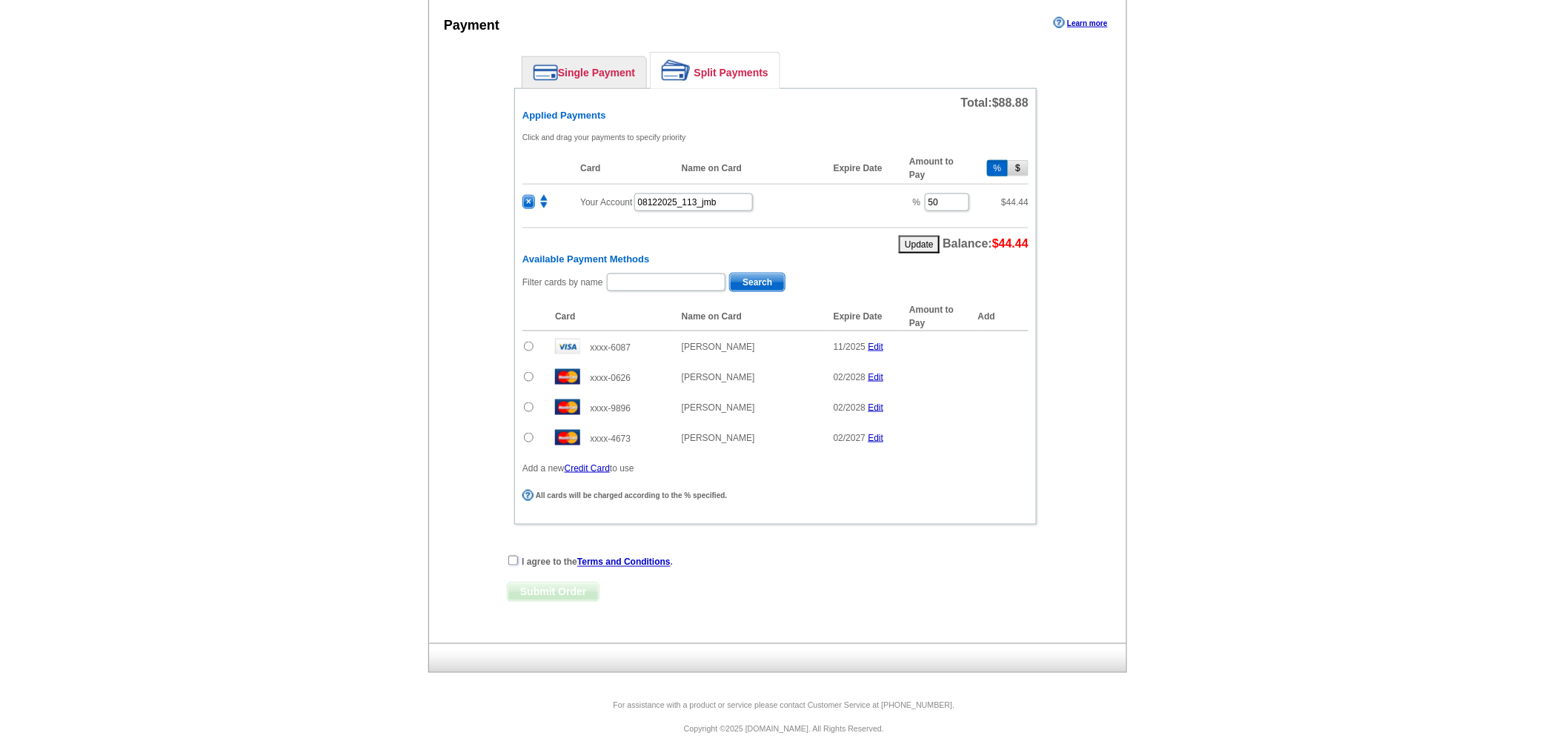
drag, startPoint x: 513, startPoint y: 551, endPoint x: 532, endPoint y: 593, distance: 46.1
click at [513, 556] on input "checkbox" at bounding box center [514, 561] width 10 height 10
checkbox input "true"
click at [535, 371] on td at bounding box center [535, 376] width 25 height 30
click at [532, 372] on input "radio" at bounding box center [529, 377] width 10 height 10
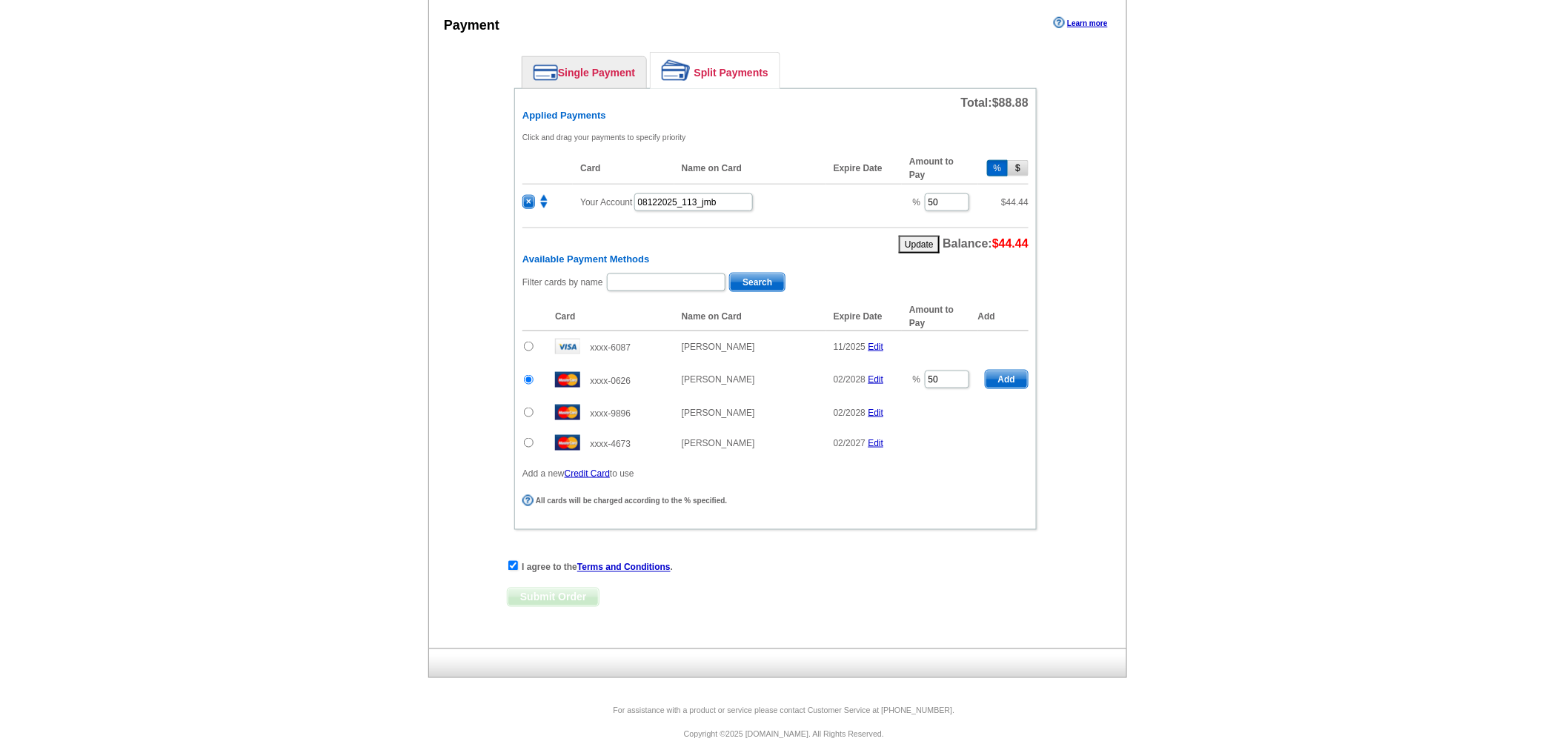
click at [1007, 371] on span "Add" at bounding box center [1007, 380] width 42 height 18
radio input "false"
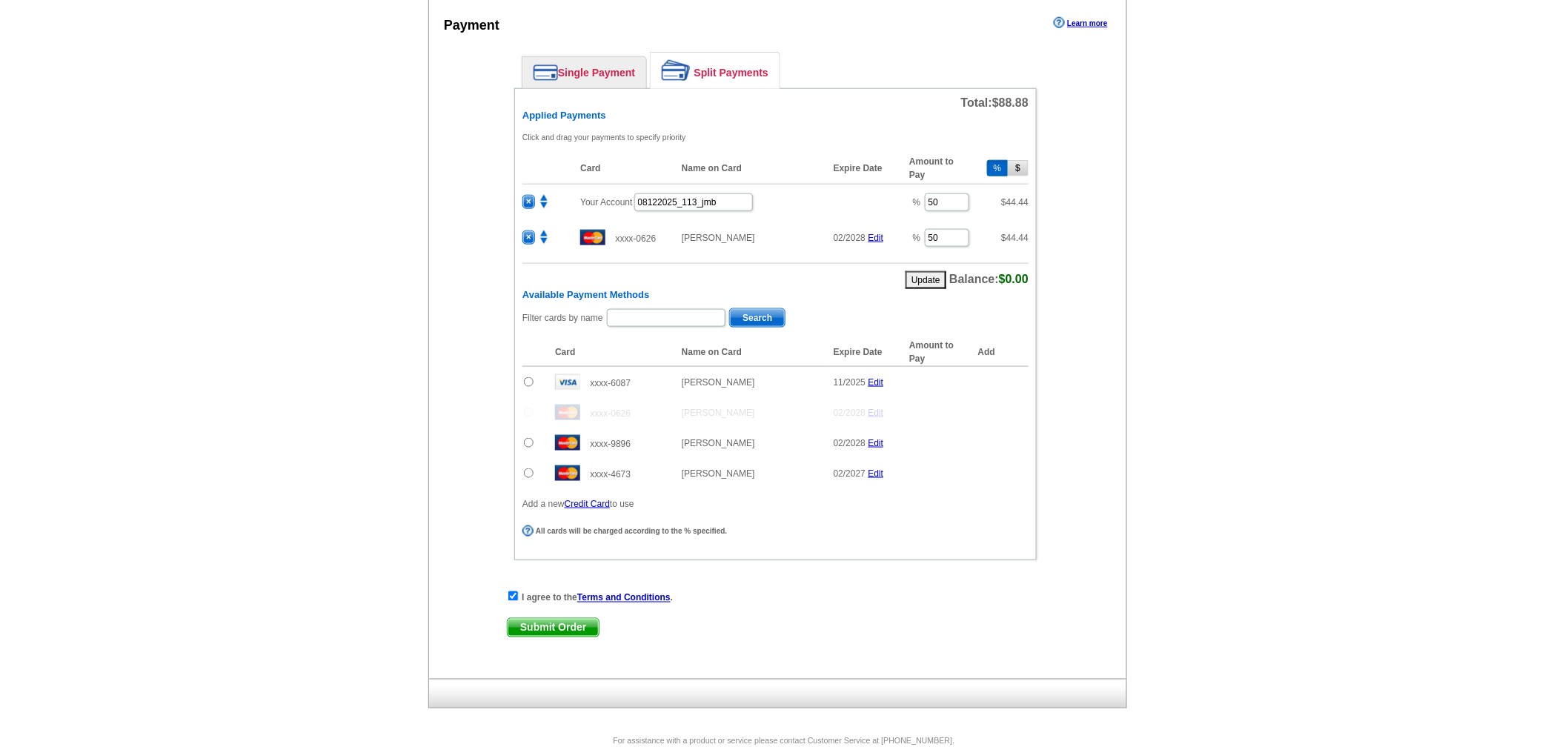
click at [545, 620] on span "Submit Order" at bounding box center [553, 628] width 91 height 18
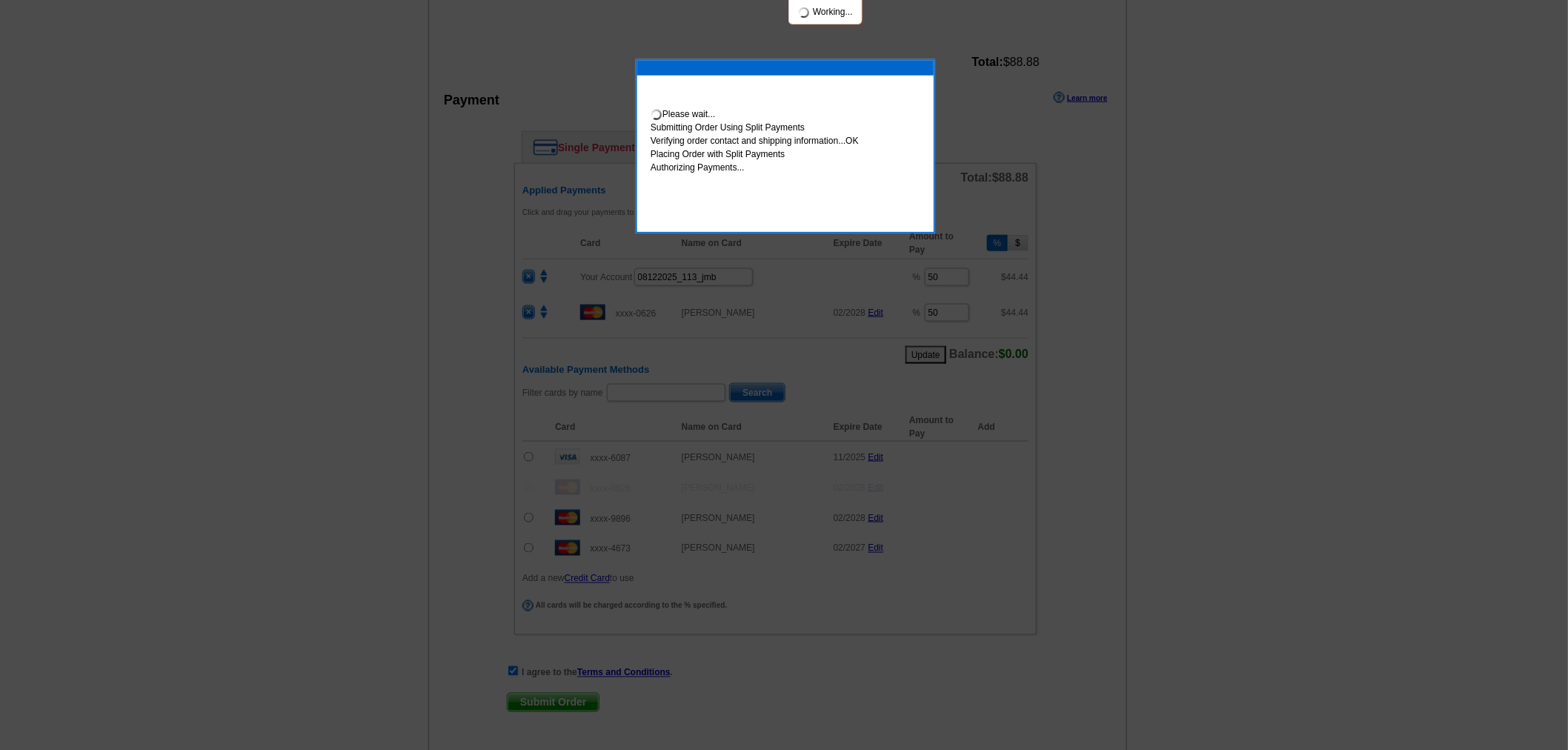
scroll to position [706, 0]
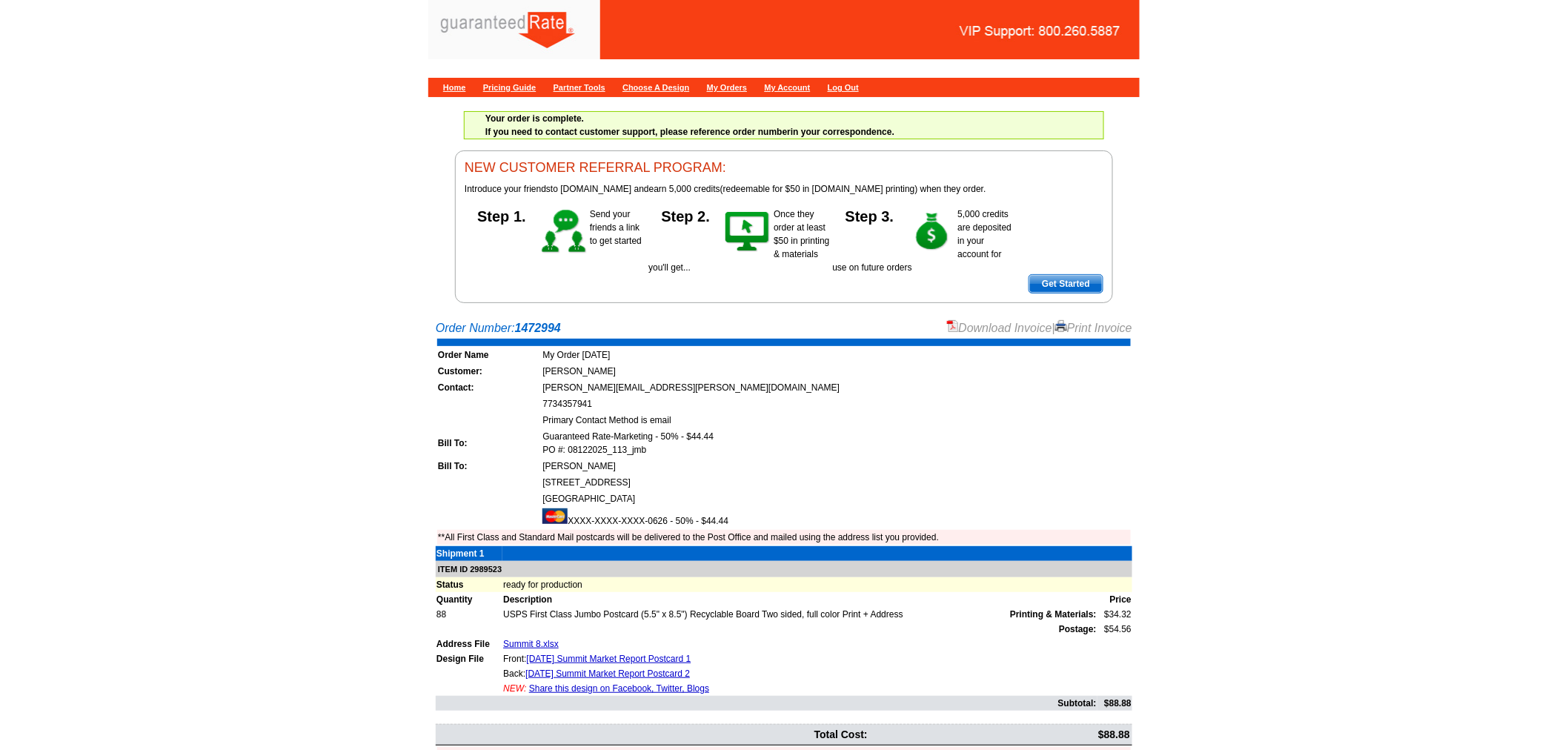
click at [994, 324] on link "Download Invoice" at bounding box center [1000, 327] width 105 height 13
